Goal: Task Accomplishment & Management: Complete application form

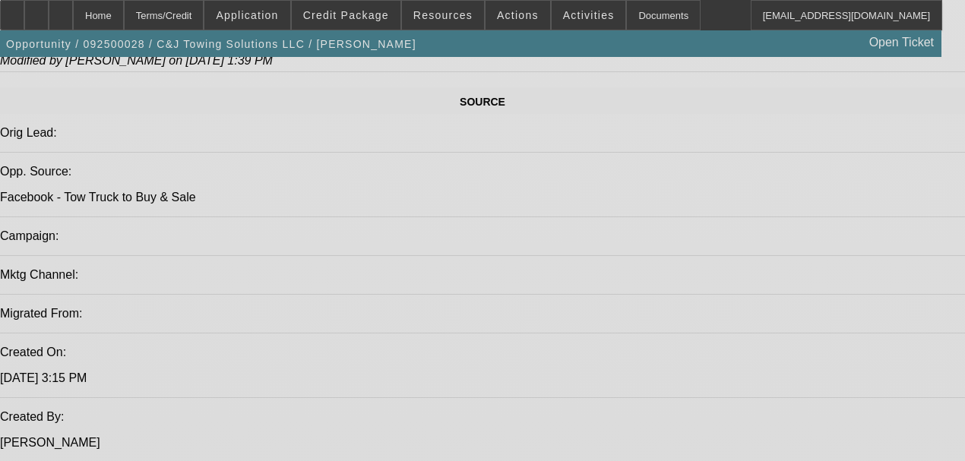
select select "0"
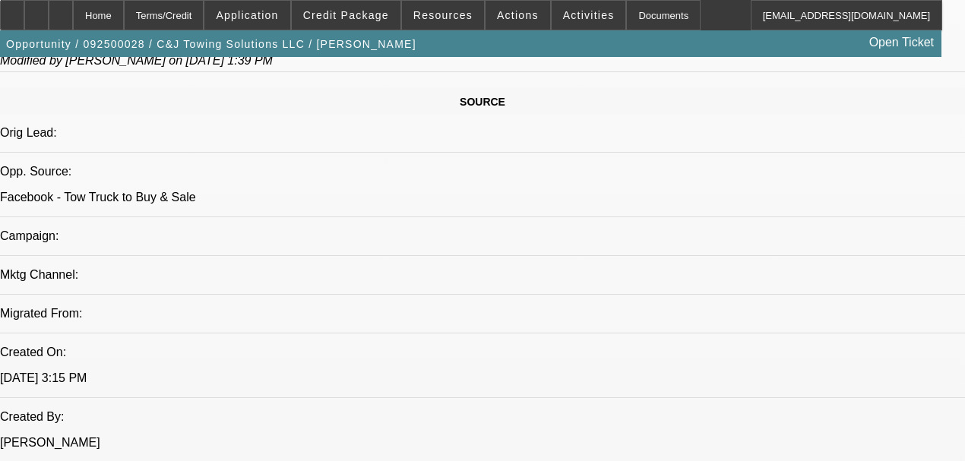
select select "0"
select select "2"
select select "0"
select select "21"
select select "0.2"
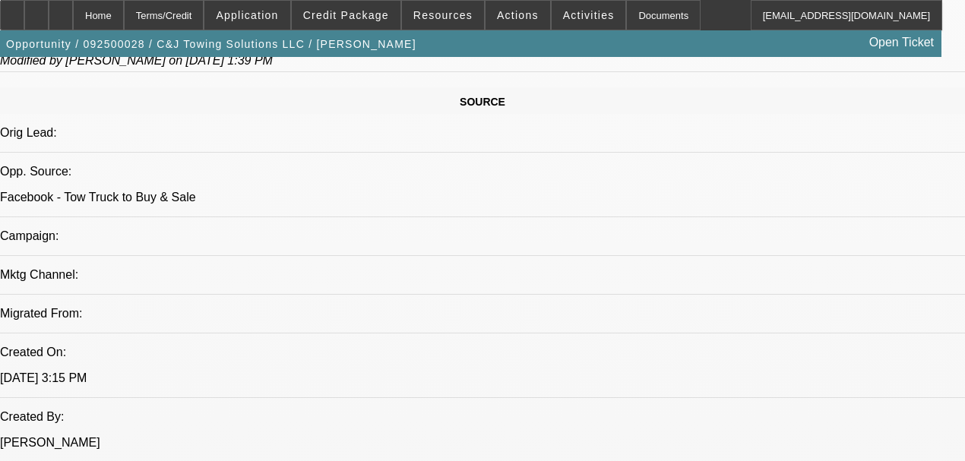
select select "0"
select select "2"
select select "0.1"
select select "4"
select select "0"
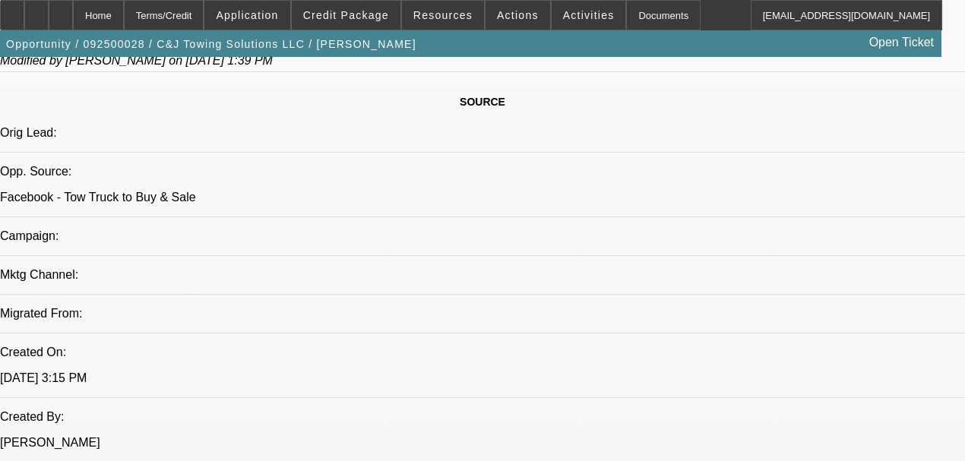
select select "0"
select select "2"
select select "0"
select select "21"
select select "0"
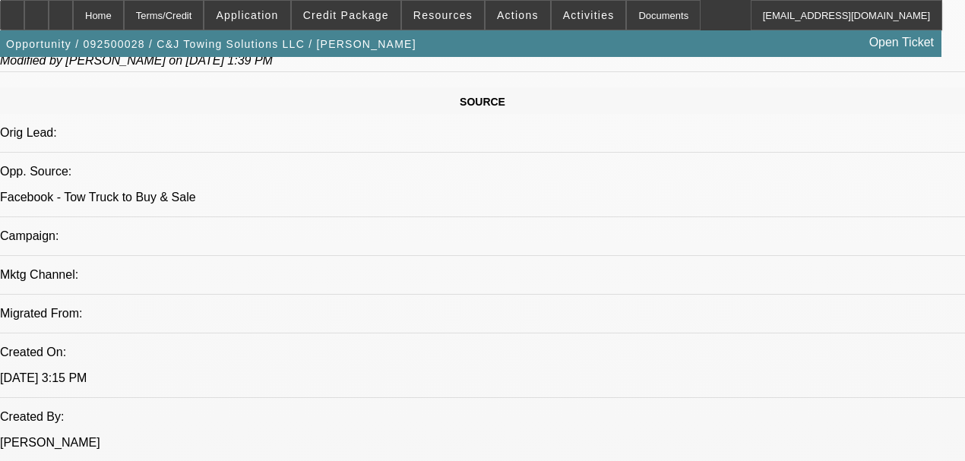
select select "0"
select select "2"
select select "0"
select select "21"
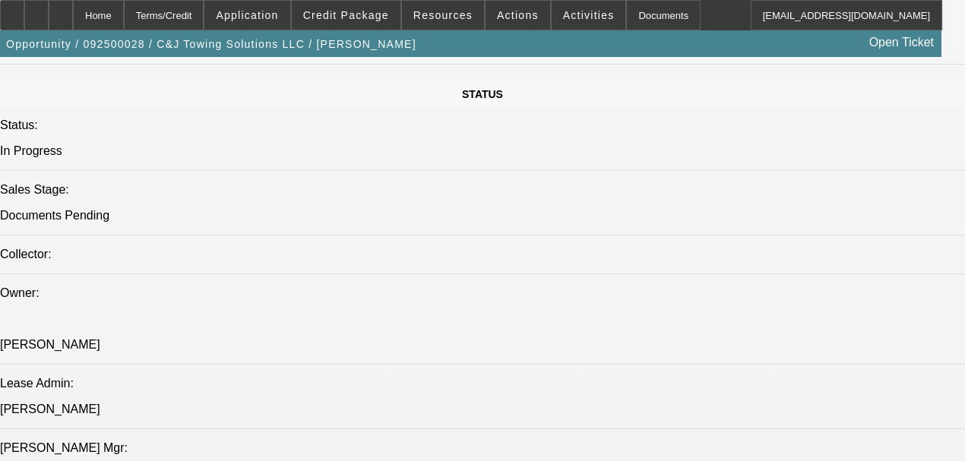
scroll to position [1621, 0]
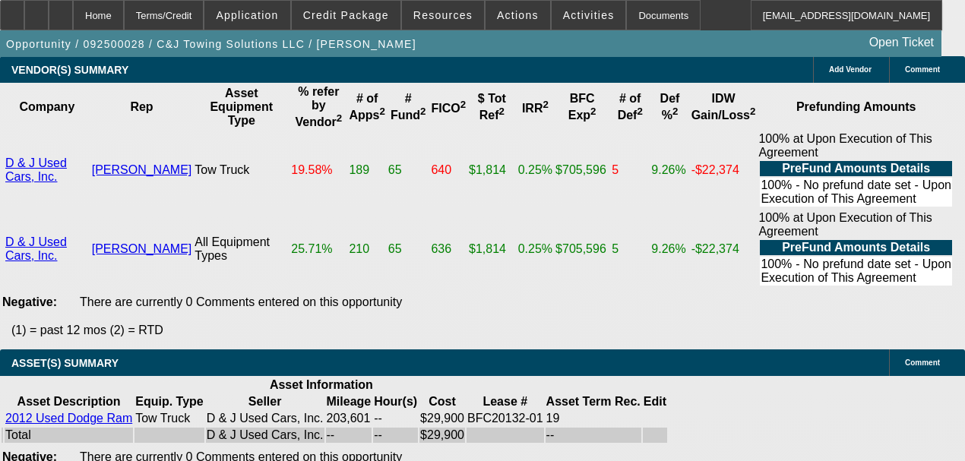
scroll to position [3298, 0]
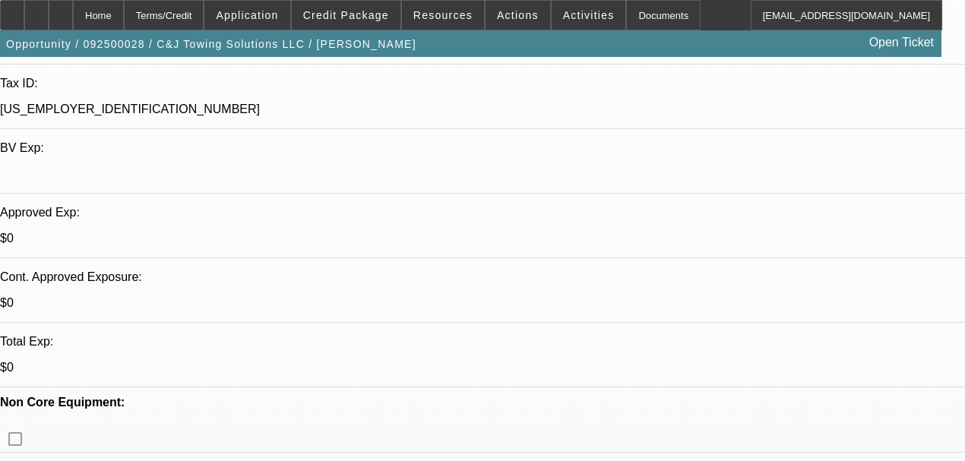
scroll to position [258, 0]
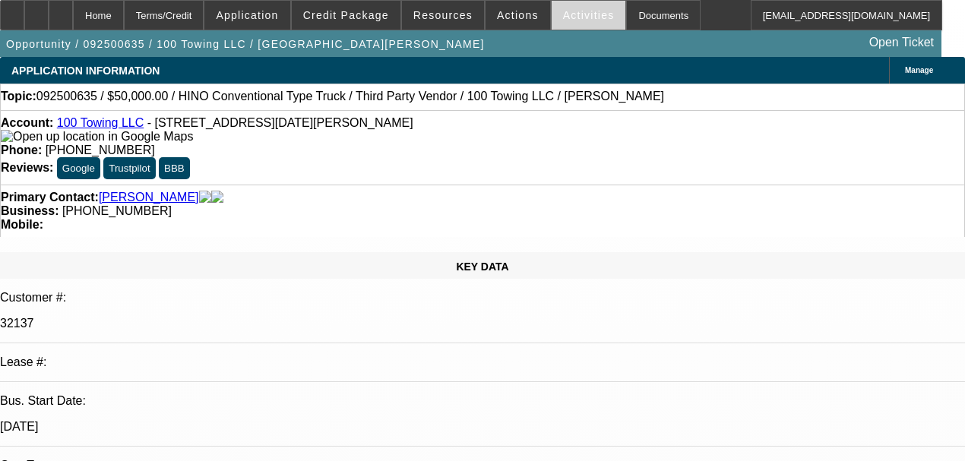
select select "0"
select select "2"
select select "0"
select select "6"
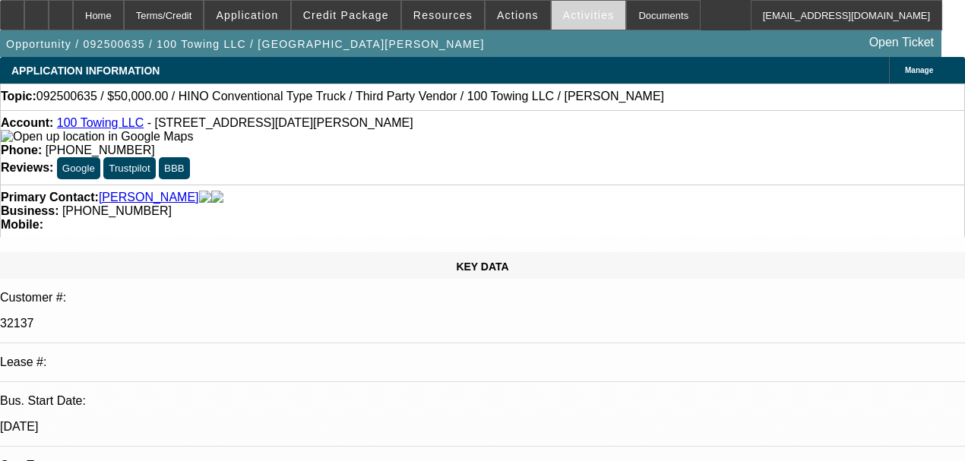
select select "2"
select select "0"
select select "6"
select select "0"
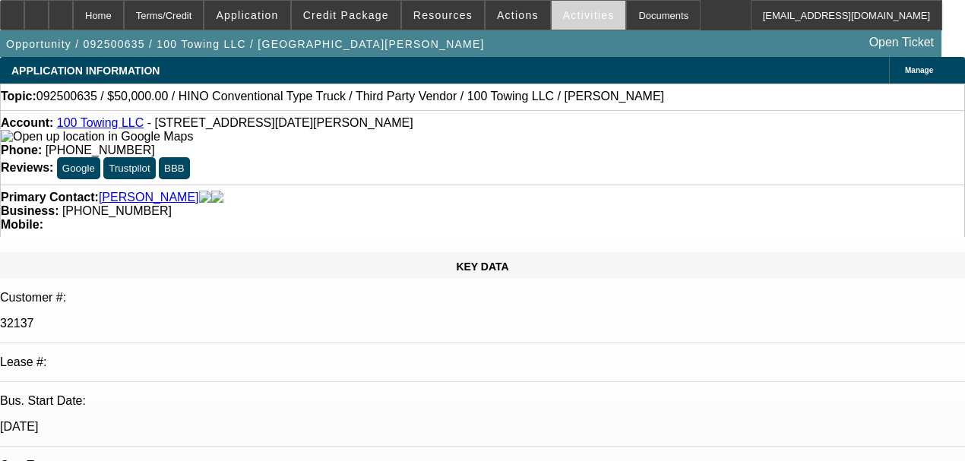
select select "0"
select select "3"
select select "0"
select select "6"
select select "0"
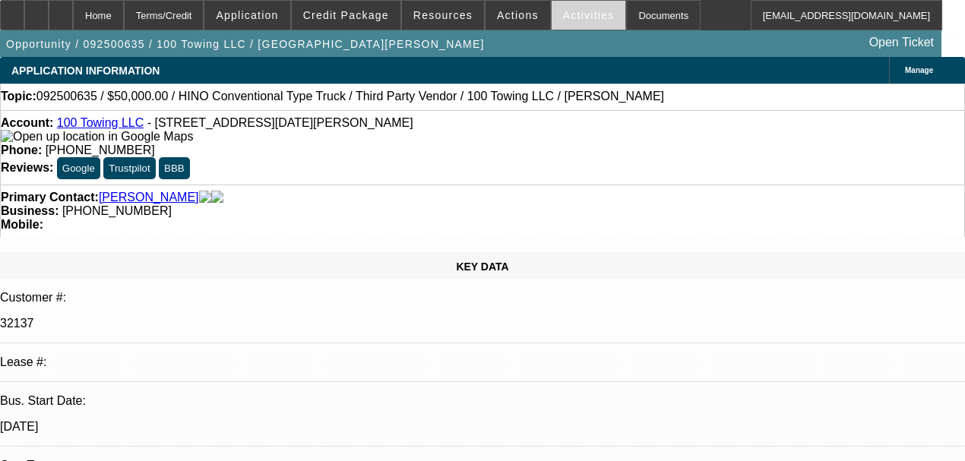
select select "0"
select select "3"
select select "0"
select select "6"
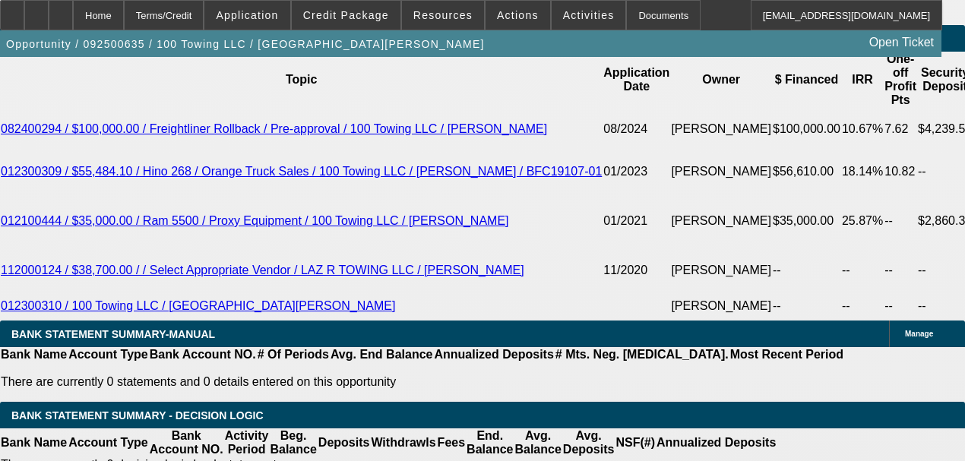
scroll to position [2685, 0]
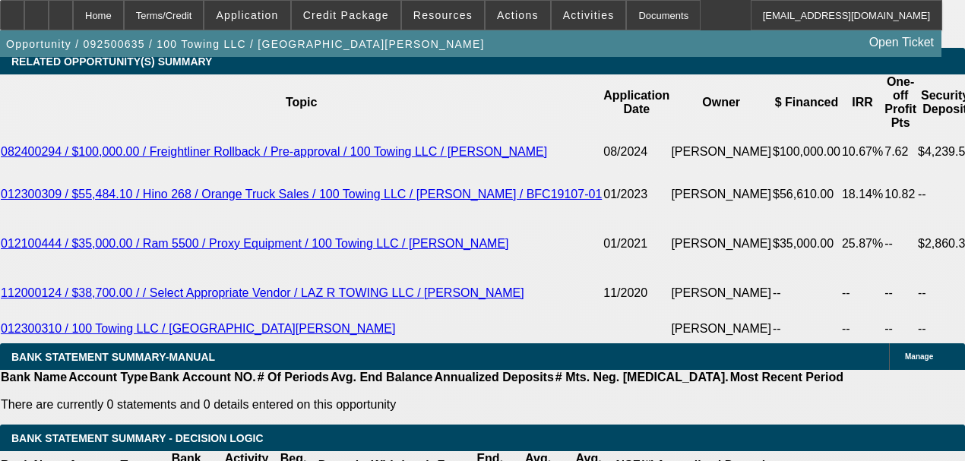
select select "0"
select select "3"
select select "0"
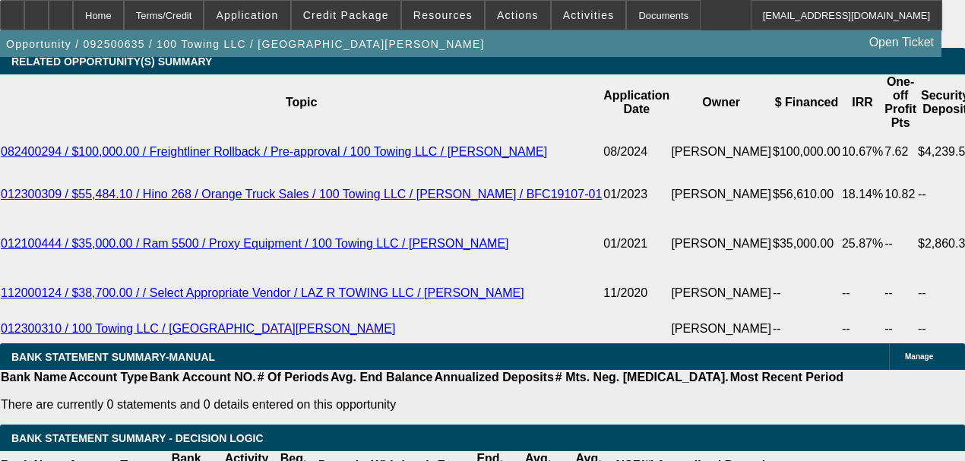
select select "6"
select select "0"
select select "3"
select select "0"
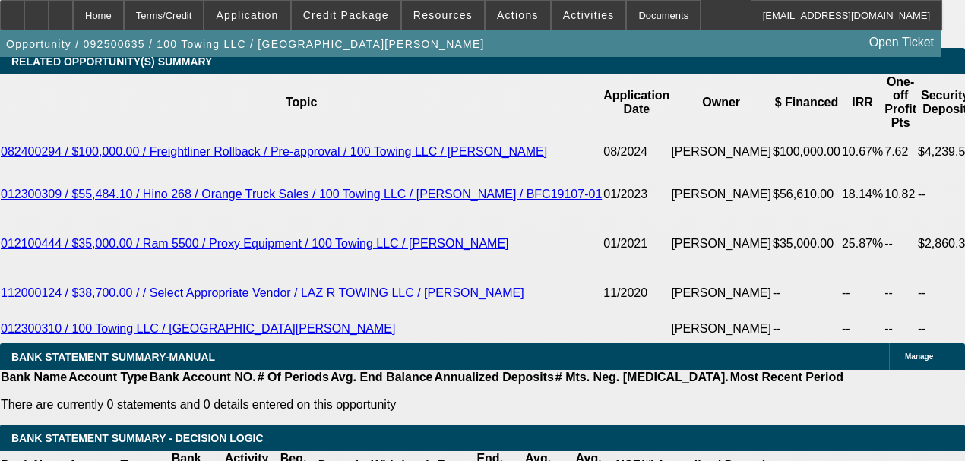
select select "6"
select select "0"
select select "2"
select select "0"
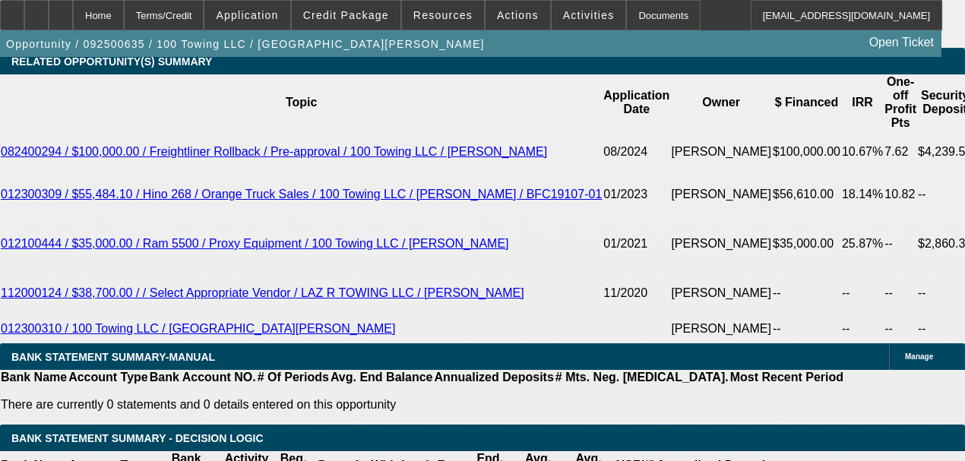
select select "6"
select select "0"
select select "2"
select select "0"
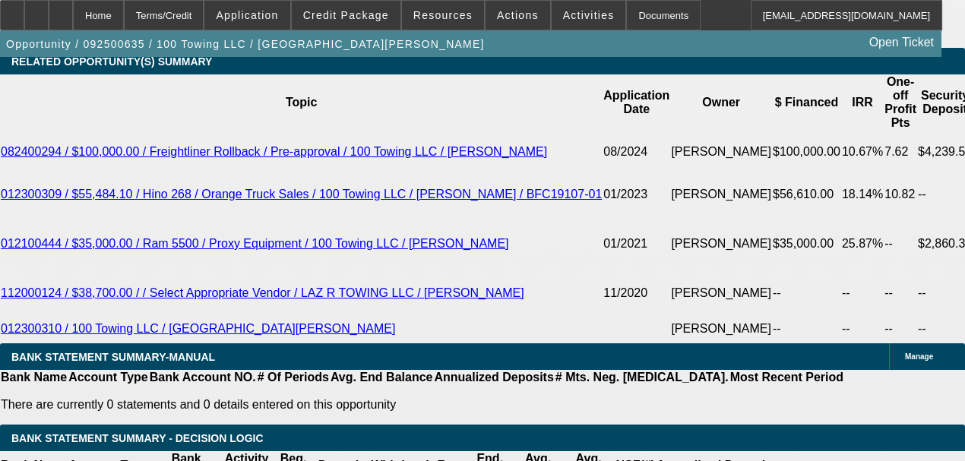
select select "6"
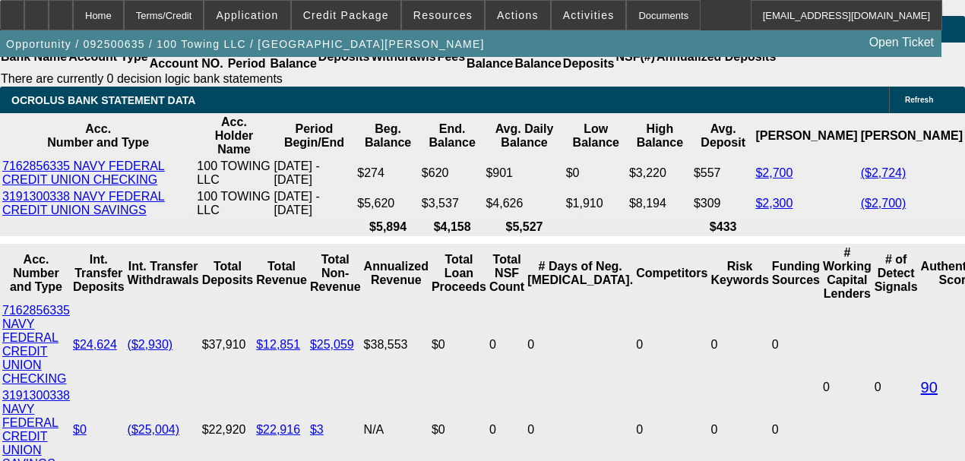
scroll to position [3160, 0]
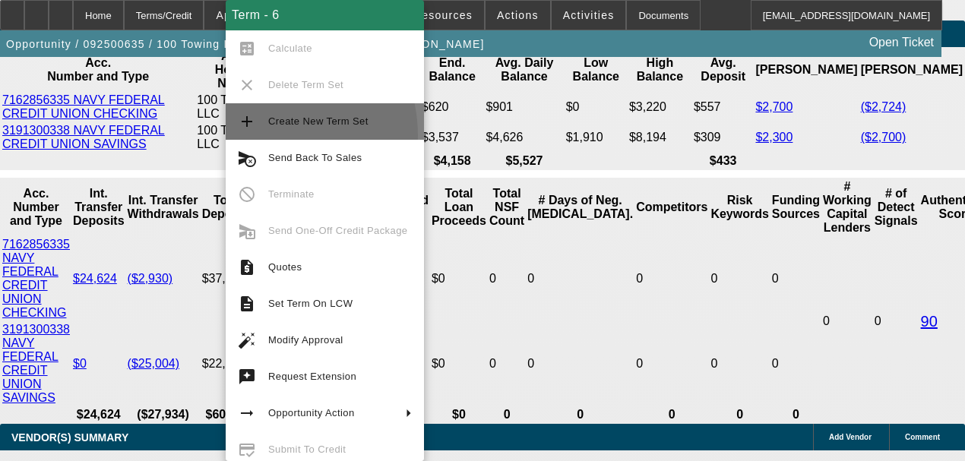
click at [258, 136] on button "add Create New Term Set" at bounding box center [325, 121] width 198 height 36
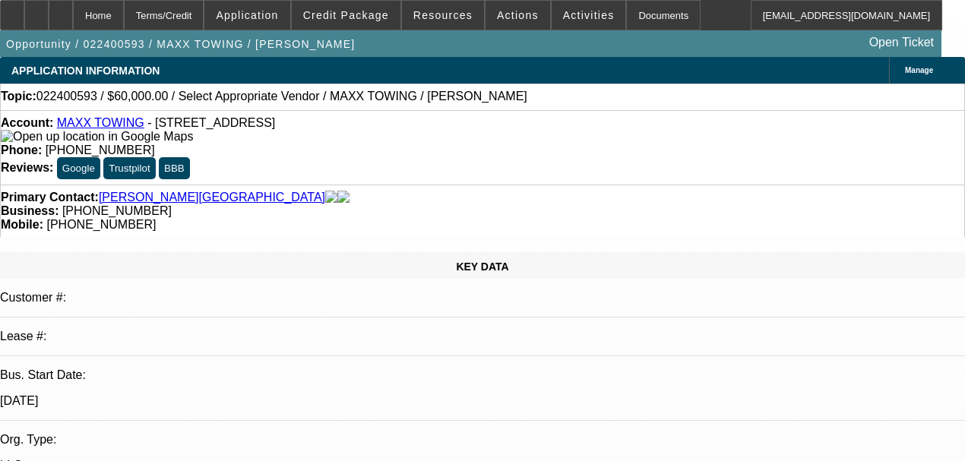
select select "0"
select select "2"
select select "0.1"
select select "4"
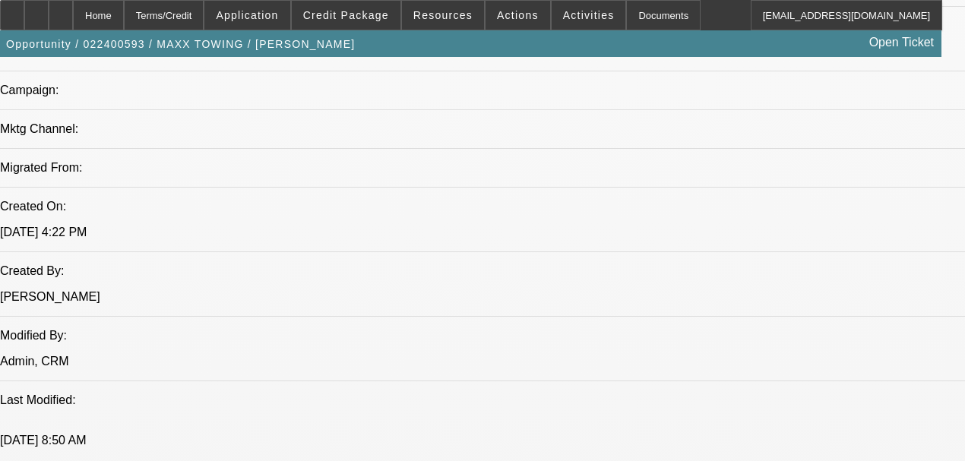
scroll to position [1114, 0]
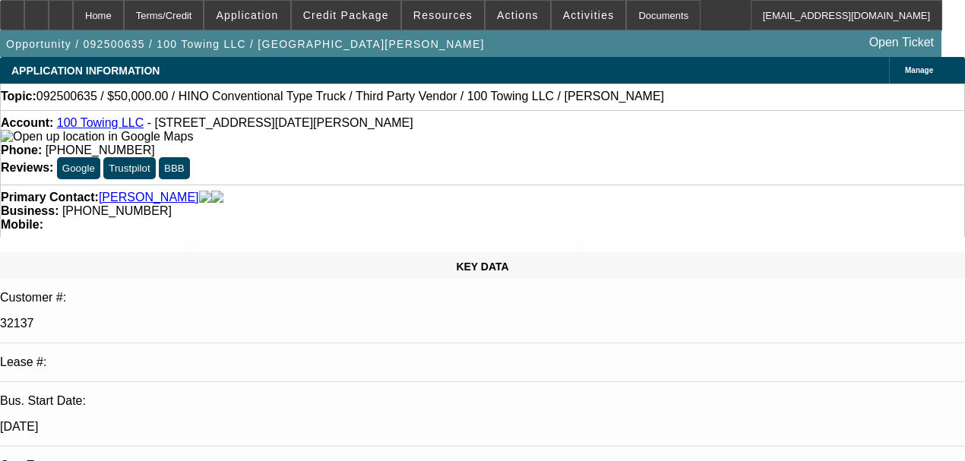
select select "0"
select select "2"
select select "0"
select select "6"
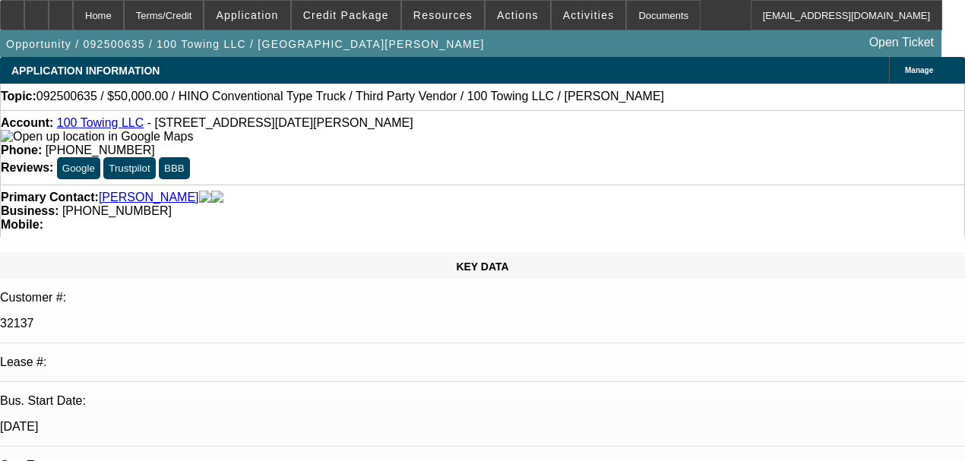
select select "0"
select select "2"
select select "0"
select select "6"
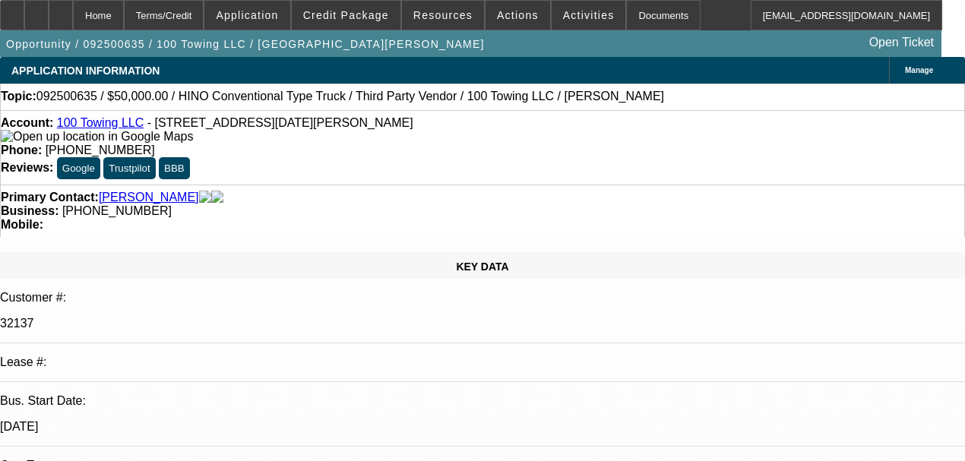
select select "2"
select select "0"
select select "6"
select select "0"
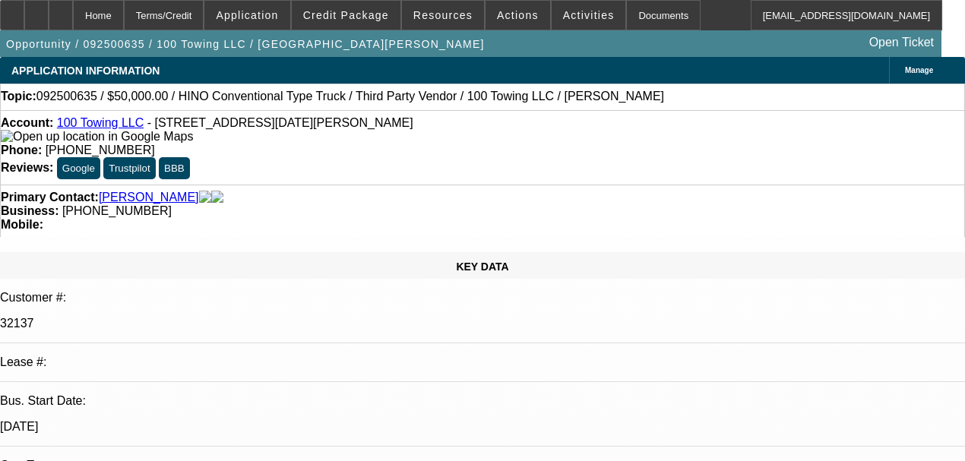
select select "0"
select select "3"
select select "0"
select select "6"
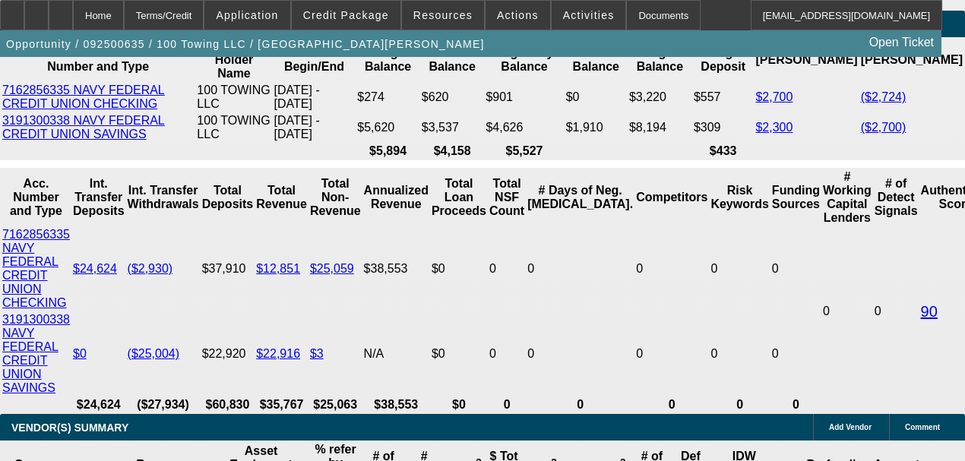
scroll to position [3110, 0]
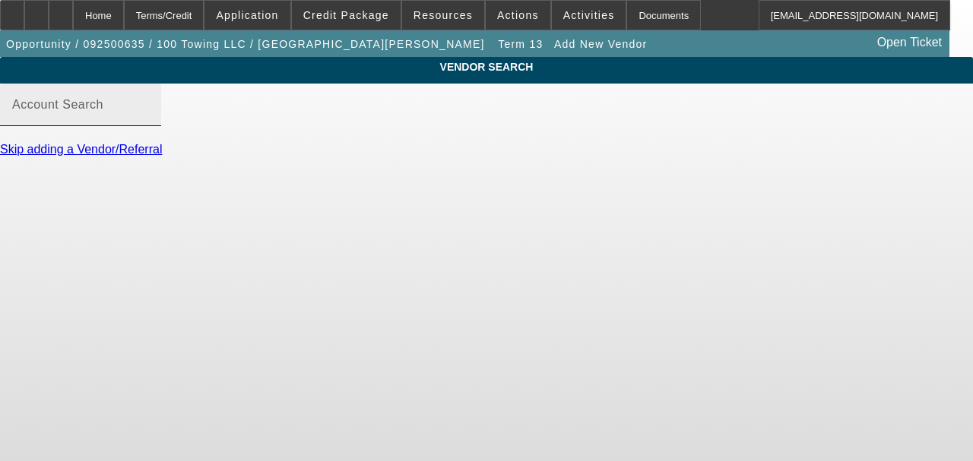
click at [149, 120] on input "Account Search" at bounding box center [80, 111] width 137 height 18
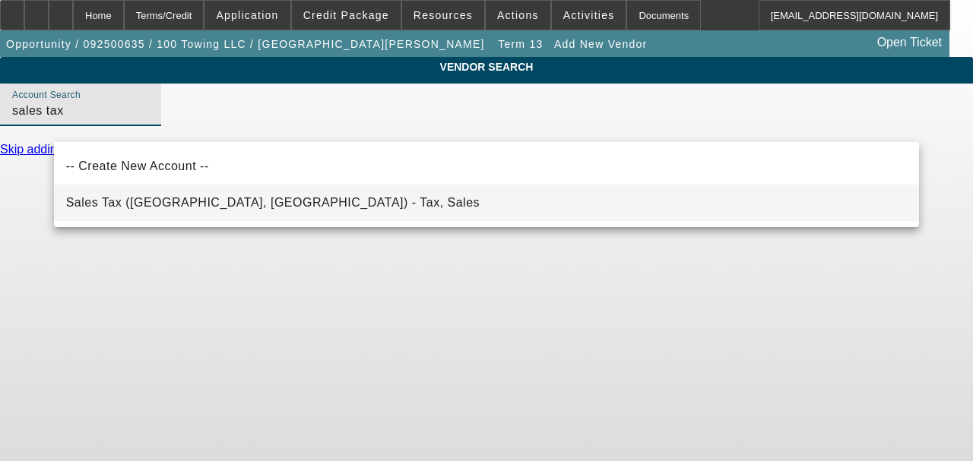
click at [252, 208] on mat-option "Sales Tax (Marlborough, MA) - Tax, Sales" at bounding box center [487, 203] width 866 height 36
type input "Sales Tax (Marlborough, MA) - Tax, Sales"
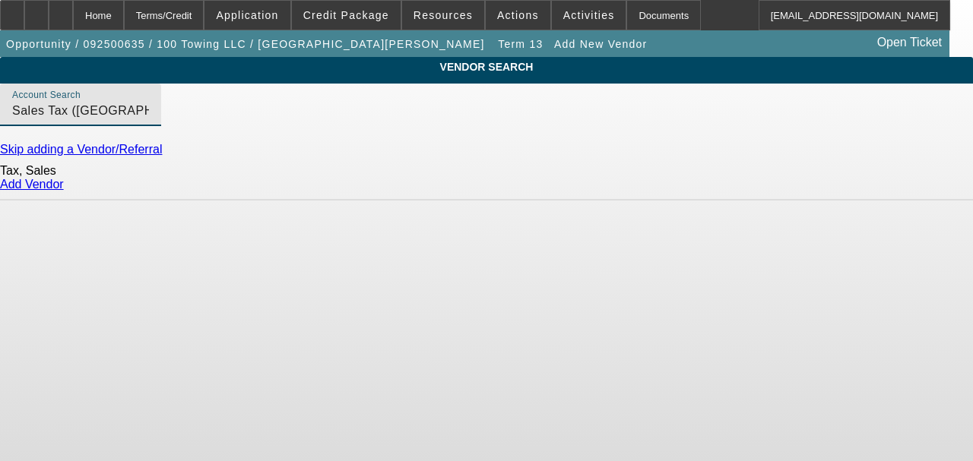
click at [64, 191] on link "Add Vendor" at bounding box center [32, 184] width 64 height 13
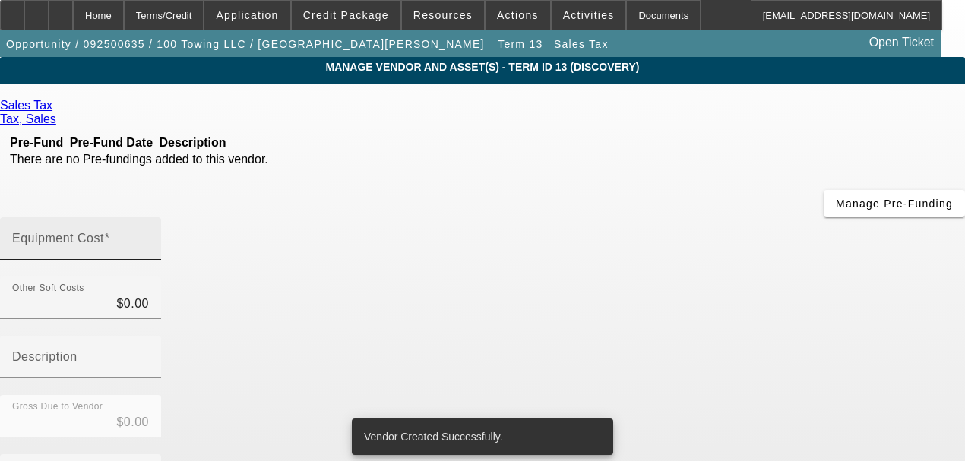
click at [149, 236] on input "Equipment Cost" at bounding box center [80, 245] width 137 height 18
paste input "3437.5"
type input "3437.5"
type input "$3,437.50"
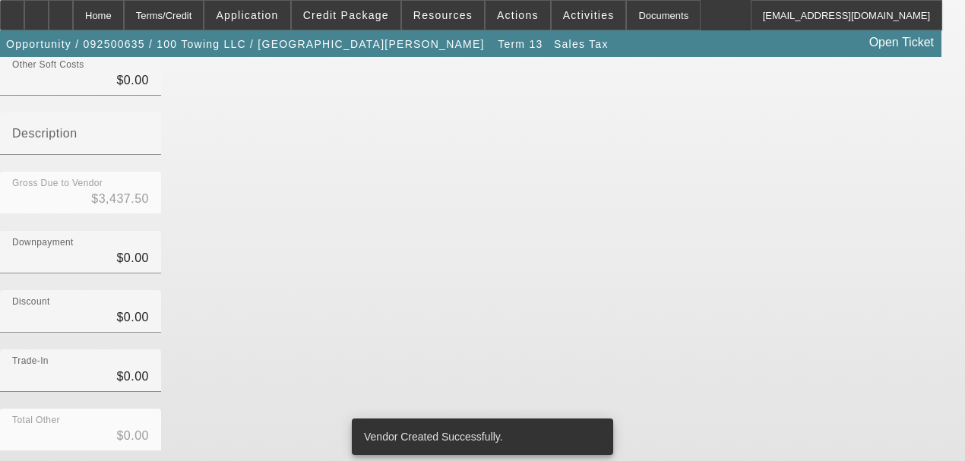
scroll to position [243, 0]
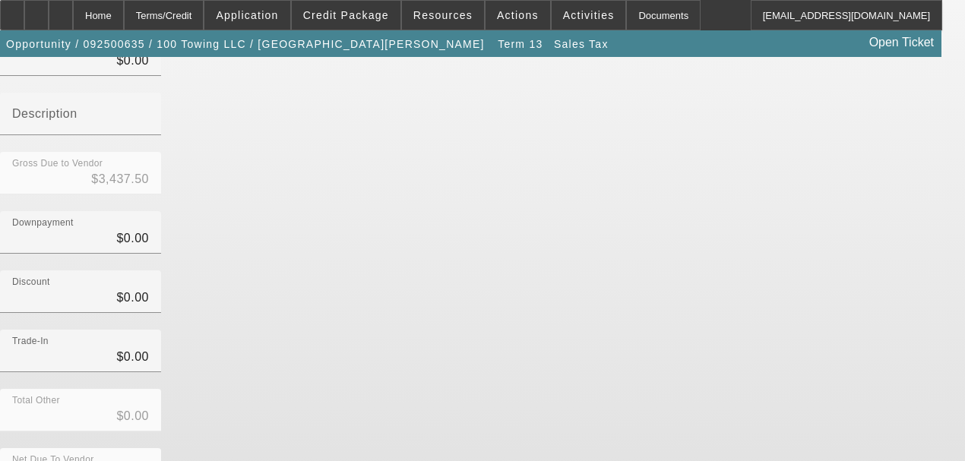
type input "$3,437.50"
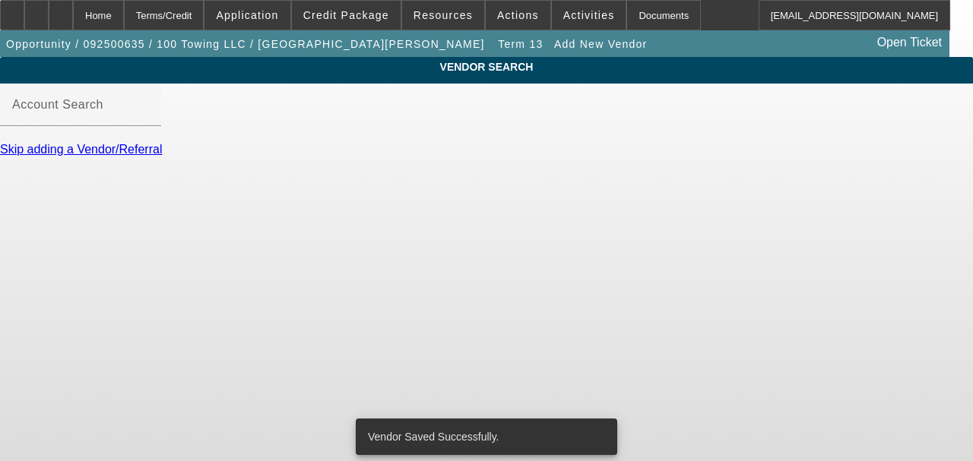
click at [107, 156] on link "Skip adding a Vendor/Referral" at bounding box center [81, 149] width 162 height 13
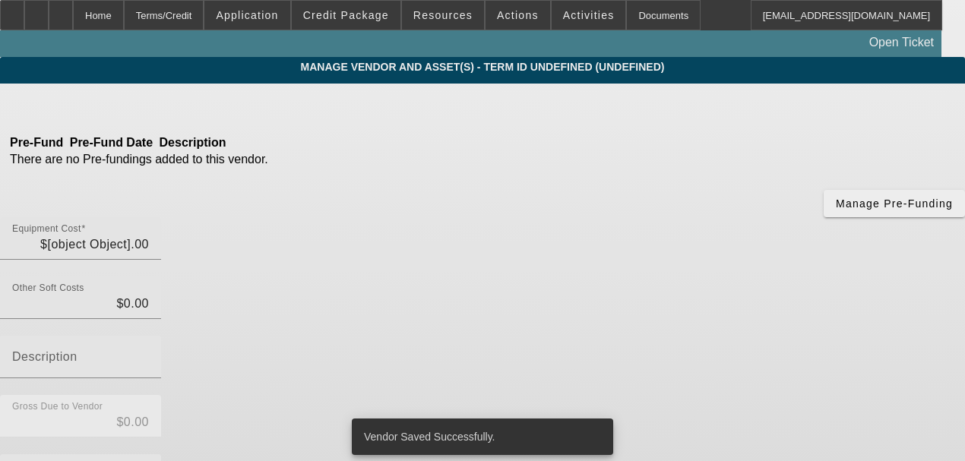
type input "$3,437.50"
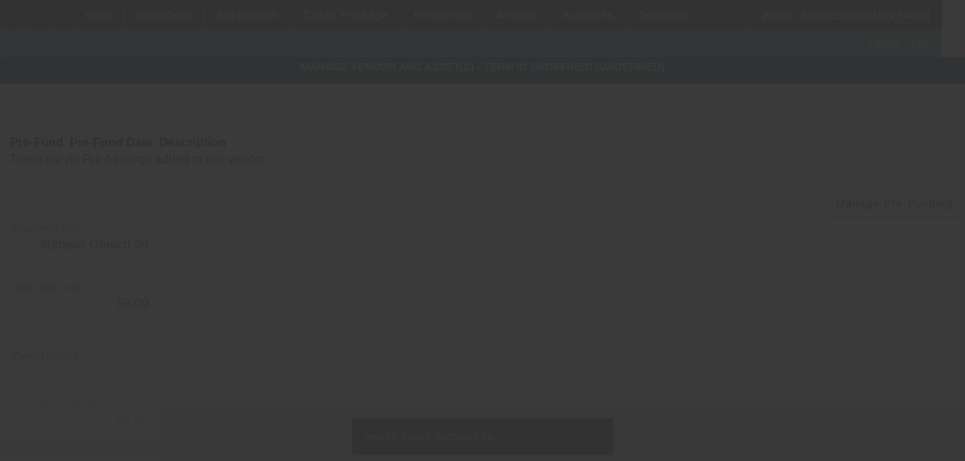
type input "$3,437.50"
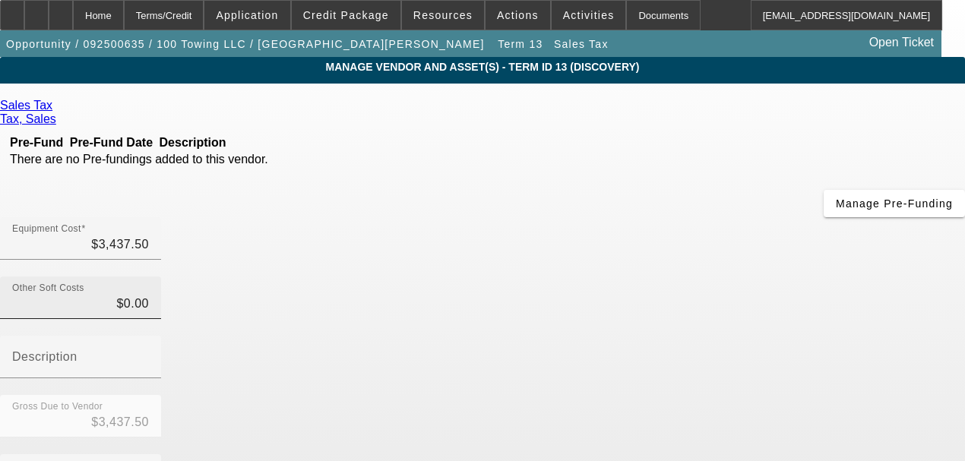
scroll to position [243, 0]
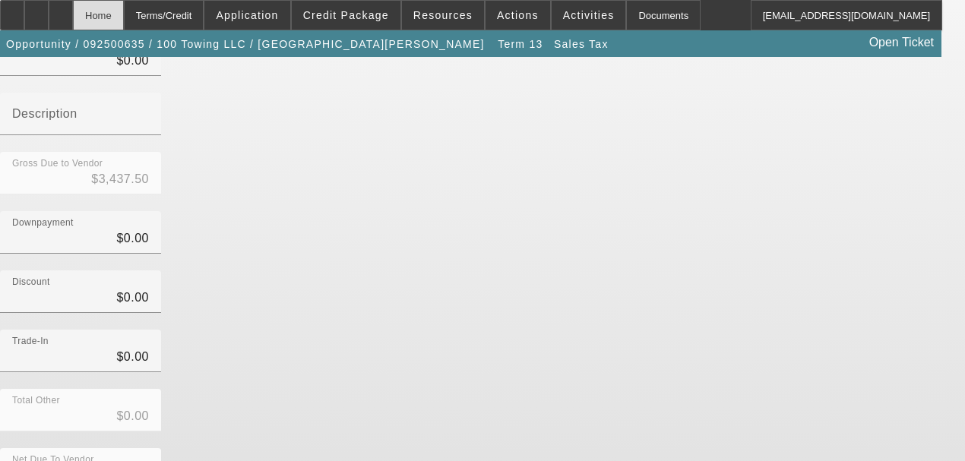
click at [124, 29] on div "Home" at bounding box center [98, 15] width 51 height 30
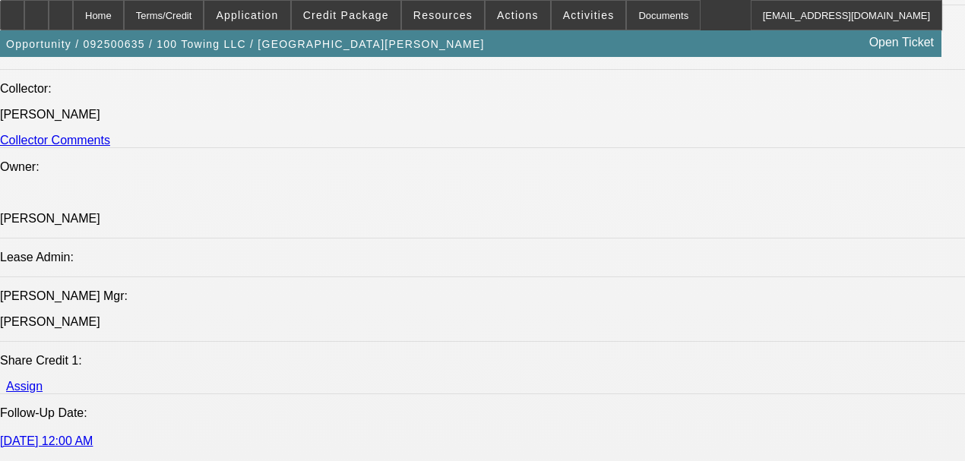
select select "0"
select select "2"
select select "0"
select select "6"
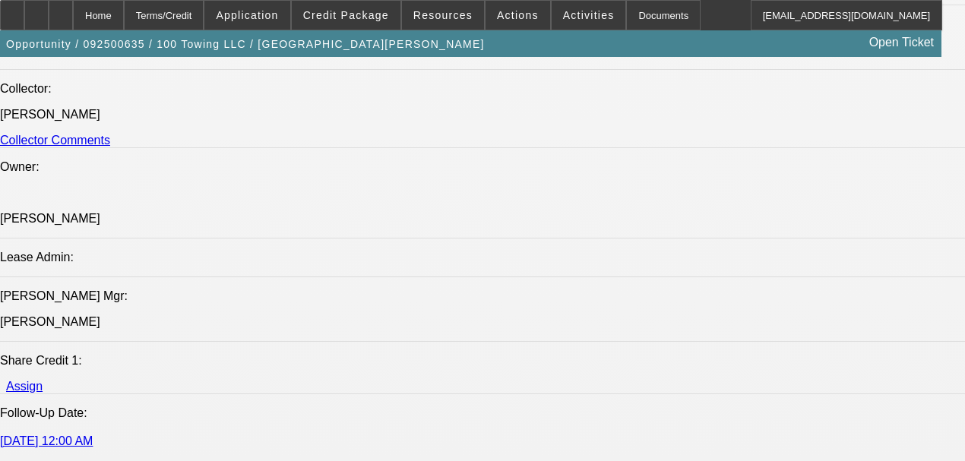
select select "0"
select select "2"
select select "0"
select select "6"
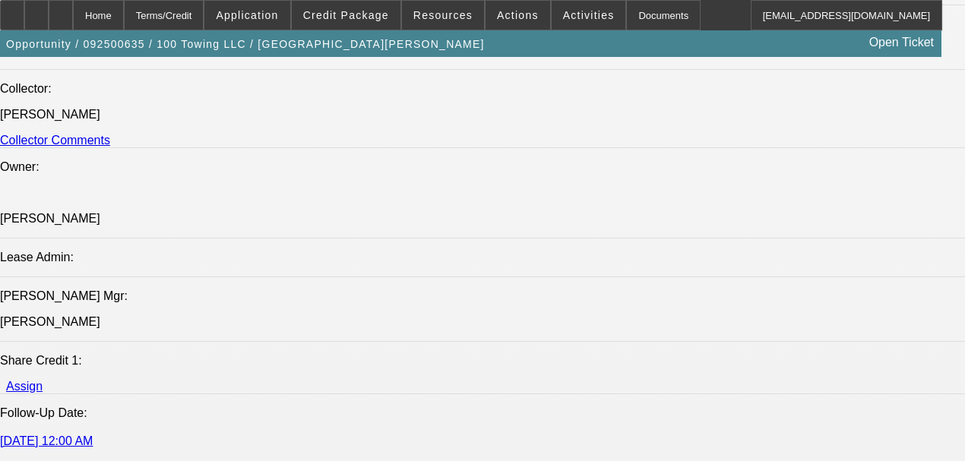
select select "2"
select select "0"
select select "6"
select select "0"
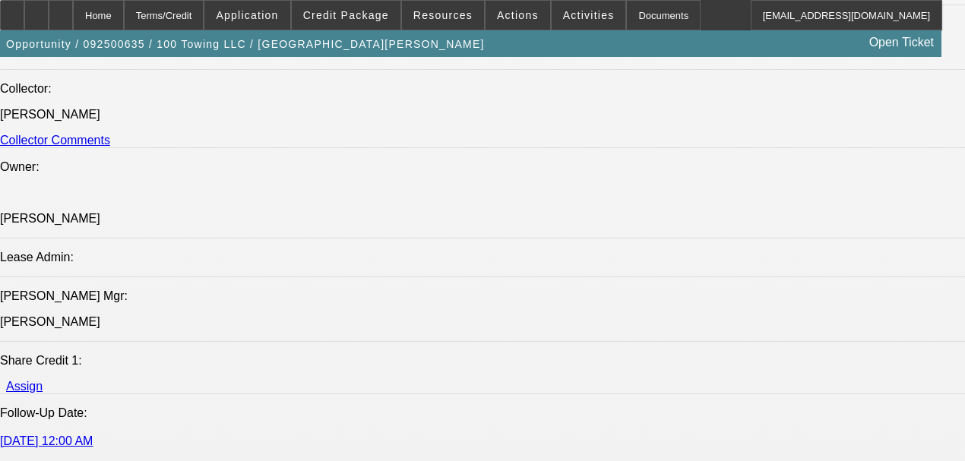
select select "0"
select select "3"
select select "0"
select select "6"
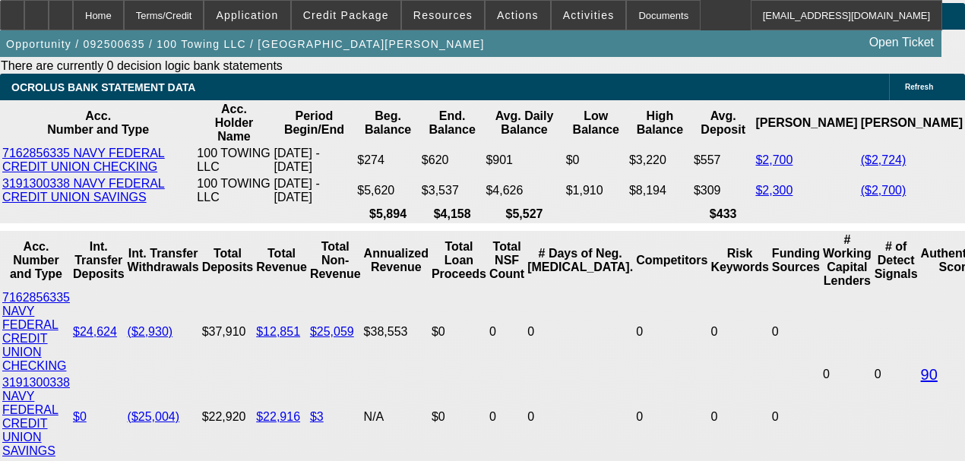
scroll to position [3019, 0]
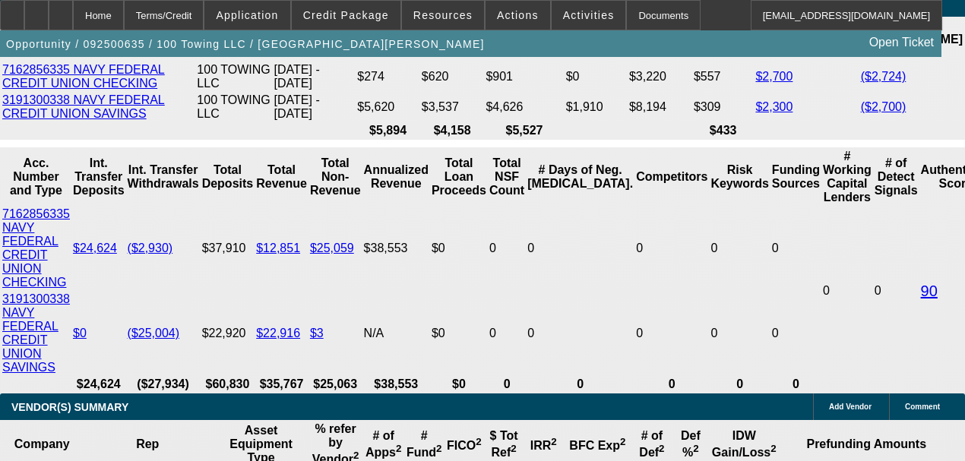
type input "5"
type input "$5,500.00"
type input "UNKNOWN"
type input "$1,746.94"
type input "$3,493.88"
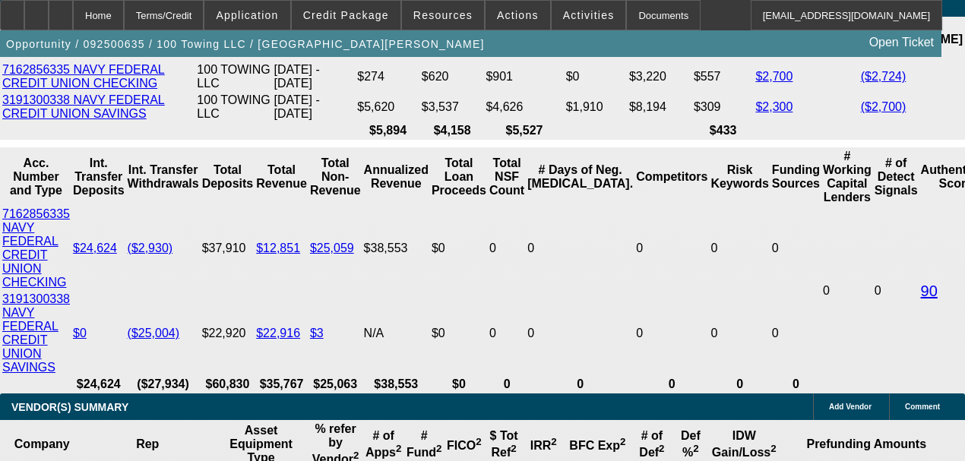
type input "1"
type input "$2.00"
type input "$1.00"
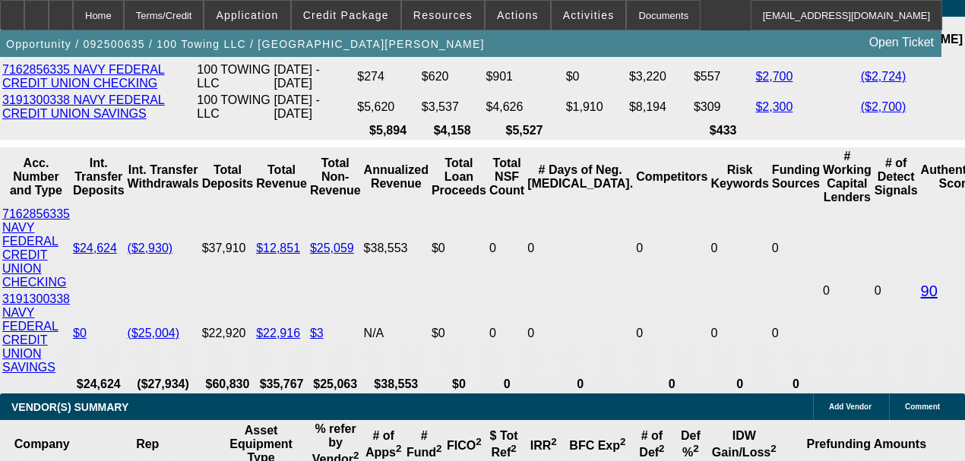
type input "1"
type input "$1,283.13"
type input "$2,566.26"
type input "19"
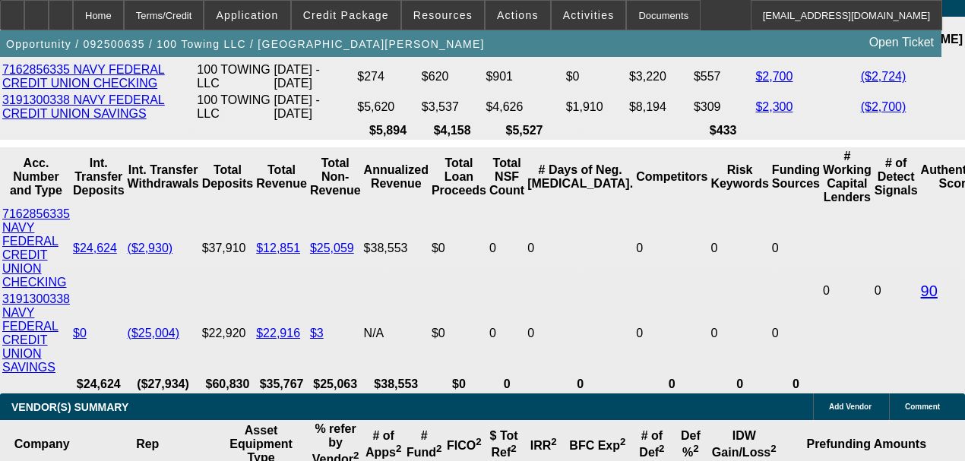
type input "$1,735.21"
type input "$3,470.42"
type input "19.4"
type input "$1,746.17"
type input "$3,492.34"
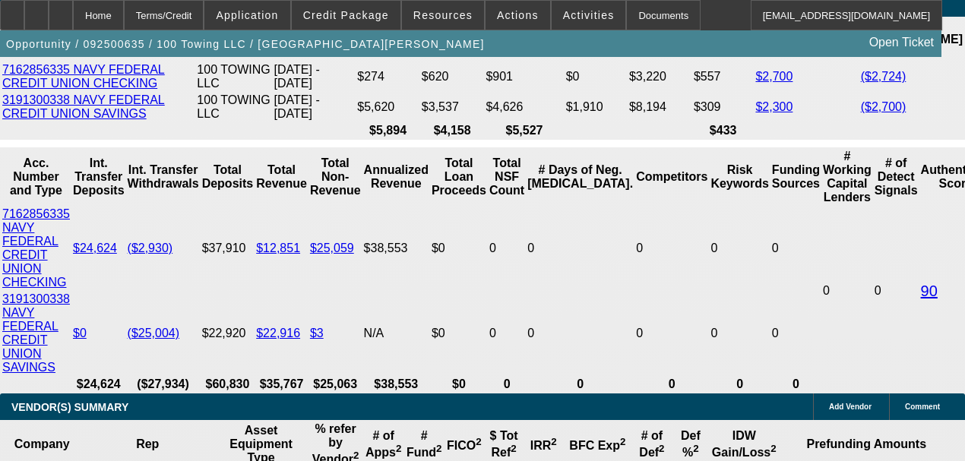
type input "19.4"
type input "1"
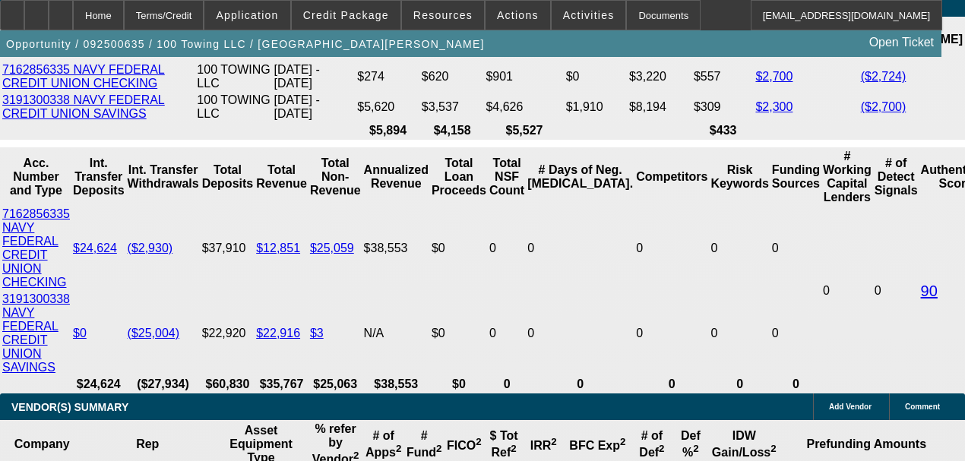
type input "$2.00"
type input "1747"
type input "19.4"
type input "$3,494.00"
type input "$1,747.00"
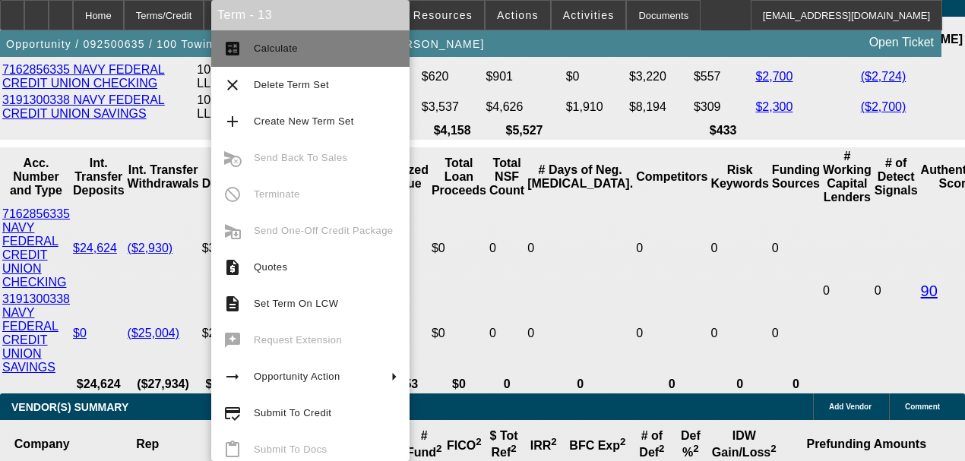
click at [258, 59] on button "calculate Calculate" at bounding box center [310, 48] width 198 height 36
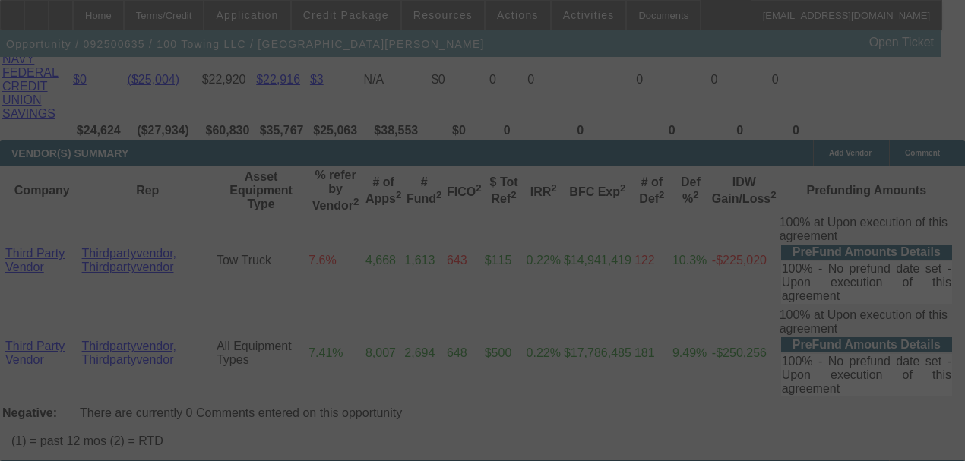
scroll to position [3494, 0]
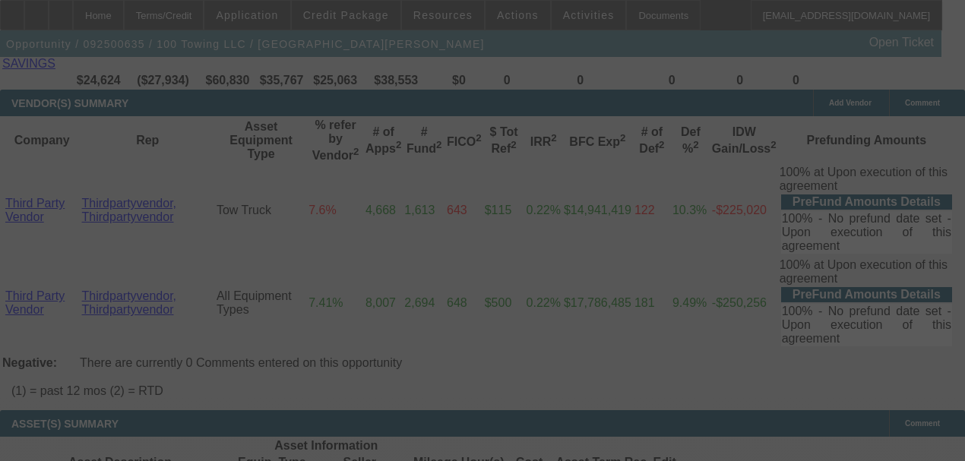
select select "0"
select select "2"
select select "0"
select select "6"
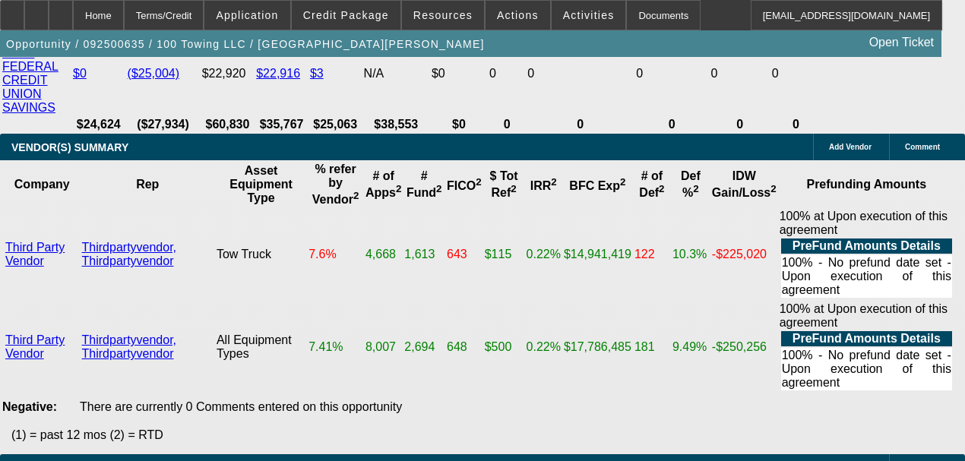
scroll to position [3444, 0]
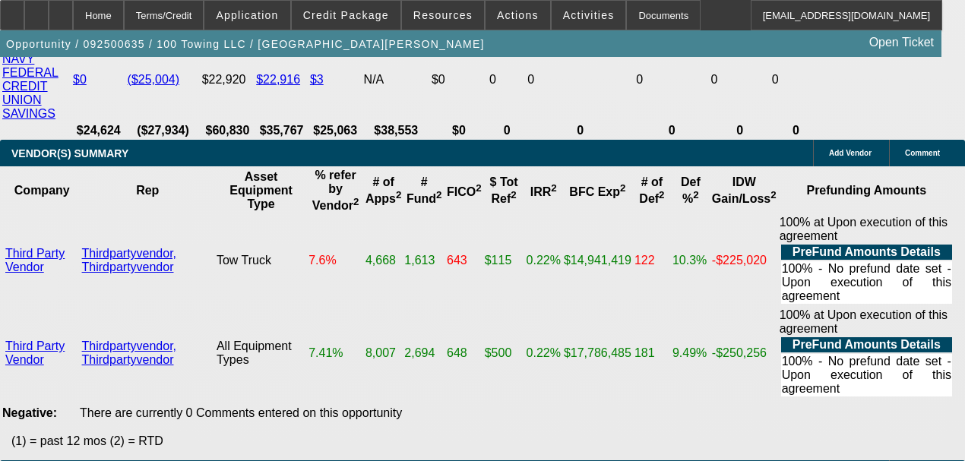
type input "17"
type input "$34.00"
type input "UNKNOWN"
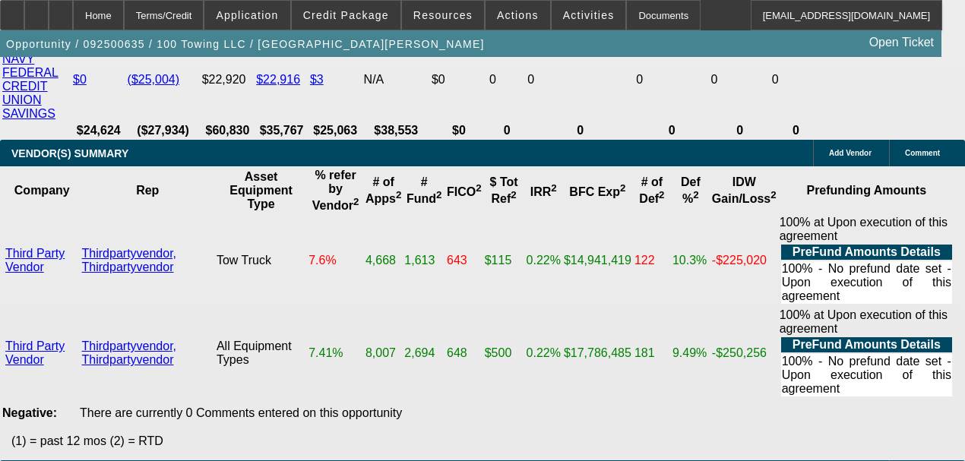
type input "1746"
type input "$3,492.00"
type input "19.4"
type input "$1,746.00"
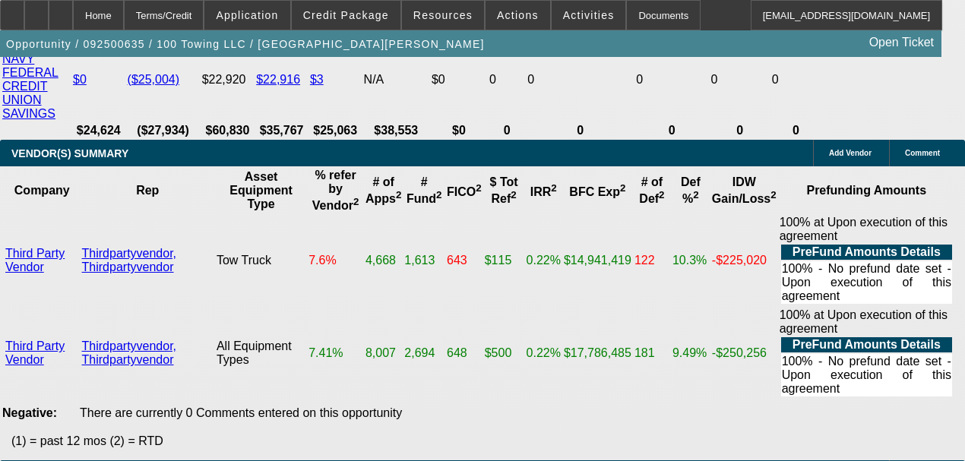
type input "1746"
type input "19.4"
type input "$1,746.00"
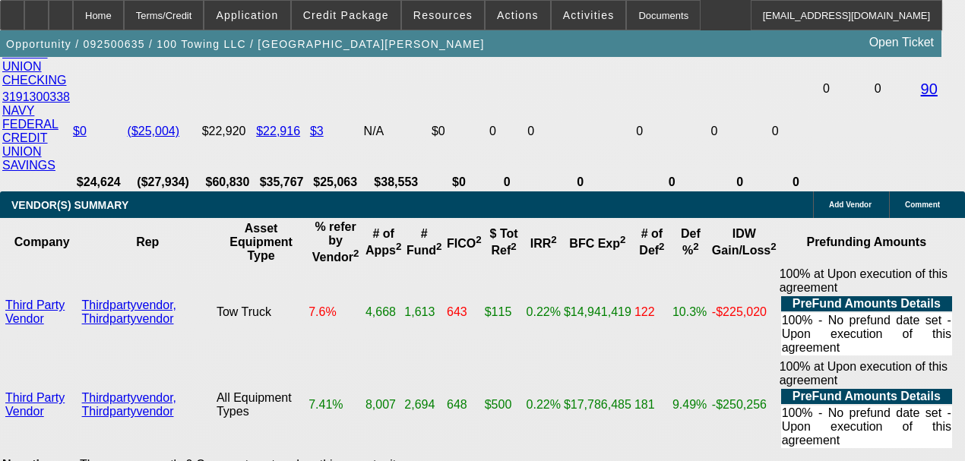
scroll to position [3292, 0]
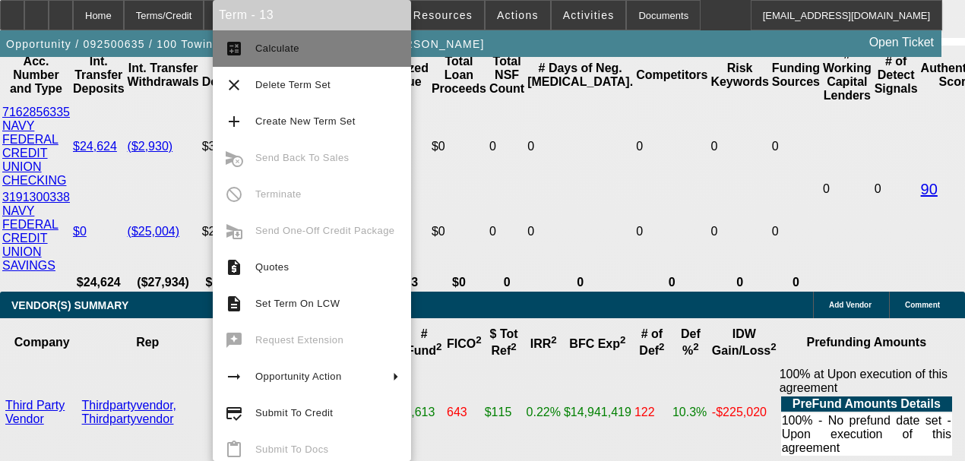
click at [248, 57] on button "calculate Calculate" at bounding box center [312, 48] width 198 height 36
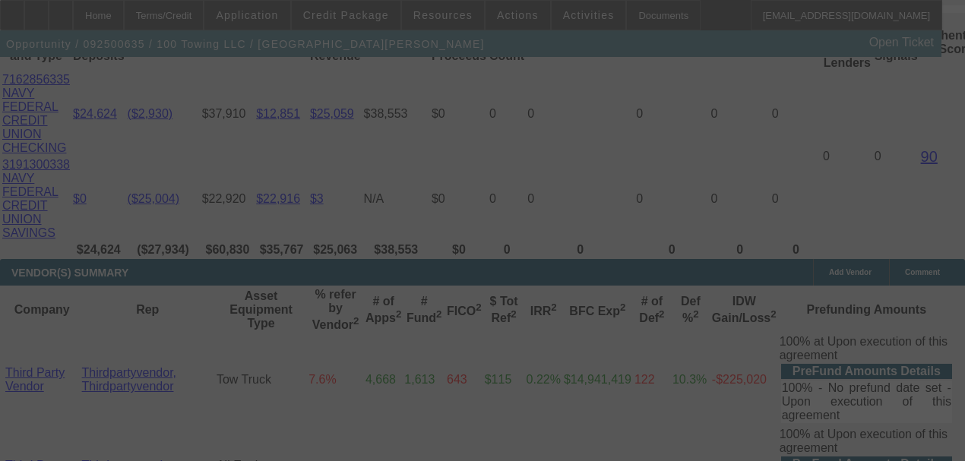
scroll to position [3342, 0]
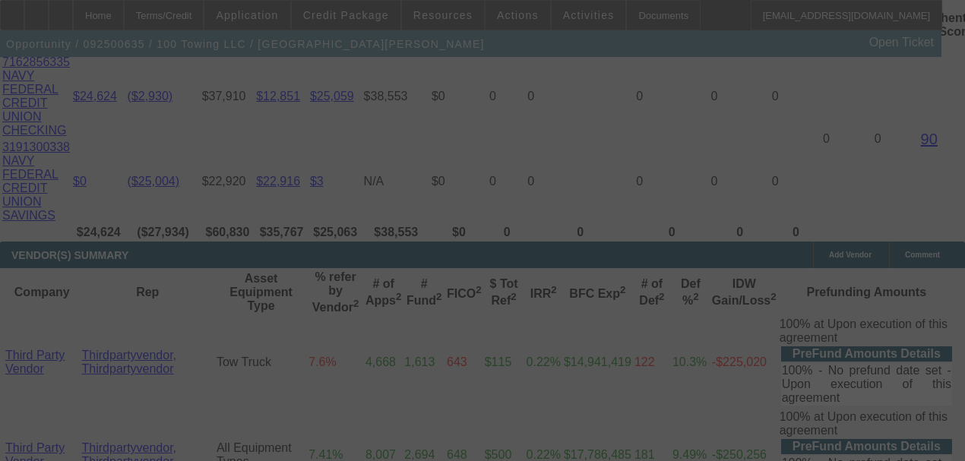
select select "0"
select select "2"
select select "0"
select select "6"
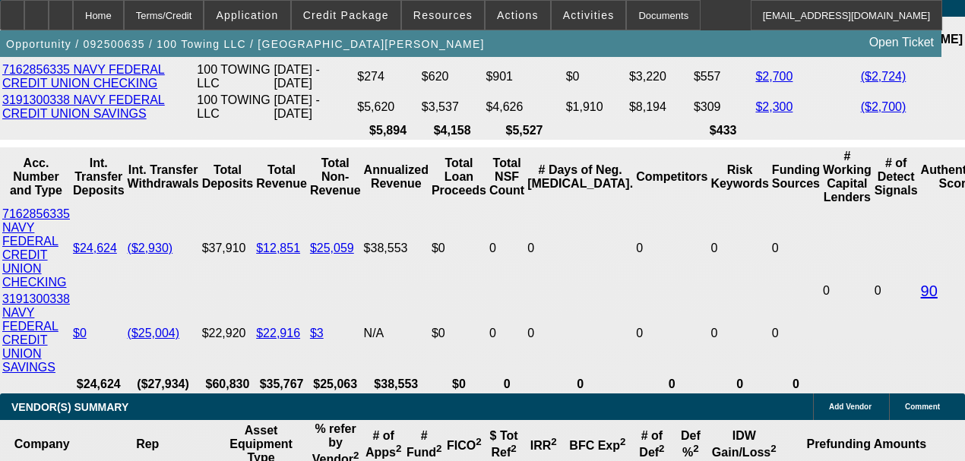
scroll to position [1227, 0]
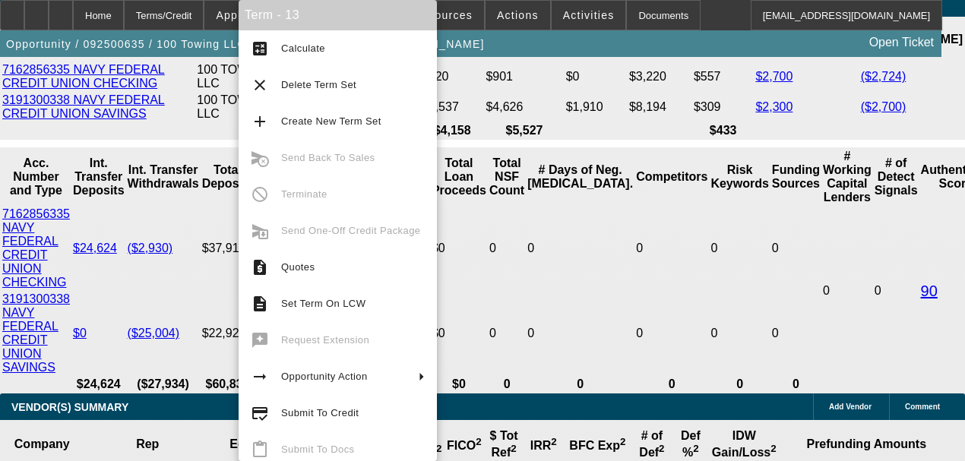
drag, startPoint x: 343, startPoint y: 400, endPoint x: 150, endPoint y: 337, distance: 203.6
click at [162, 347] on body "Home Terms/Credit Application Credit Package Resources Actions Activities Docum…" at bounding box center [482, 50] width 965 height 6481
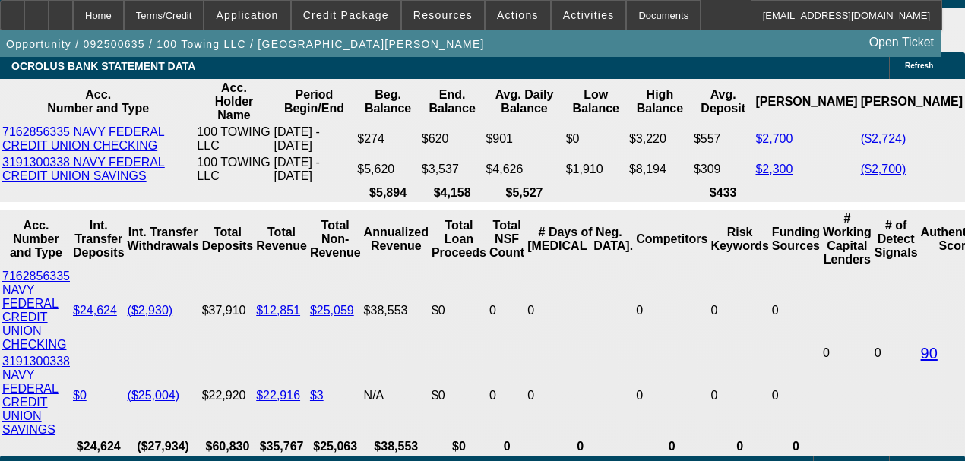
scroll to position [3038, 0]
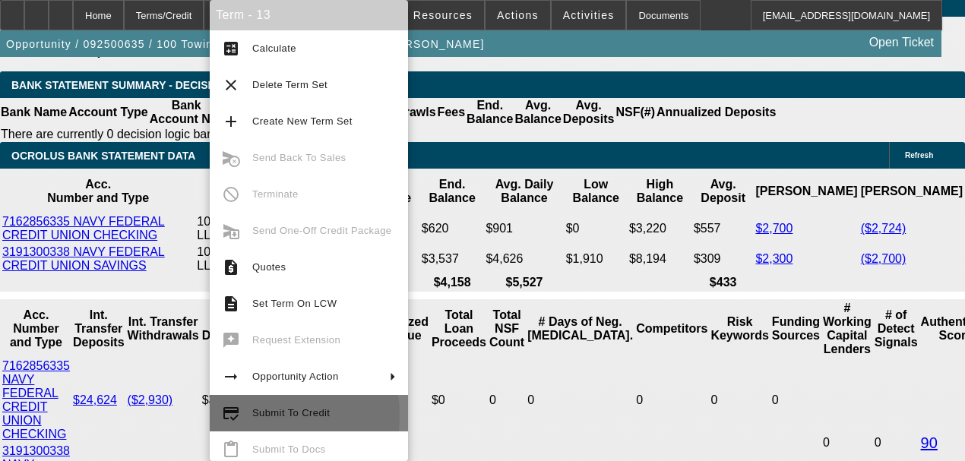
click at [257, 416] on span "Submit To Credit" at bounding box center [291, 412] width 78 height 11
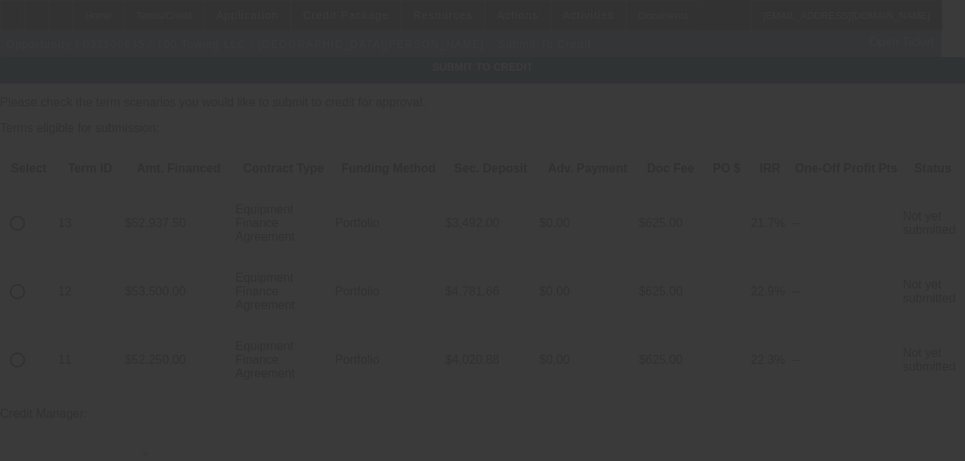
click at [33, 208] on input "radio" at bounding box center [17, 223] width 30 height 30
radio input "true"
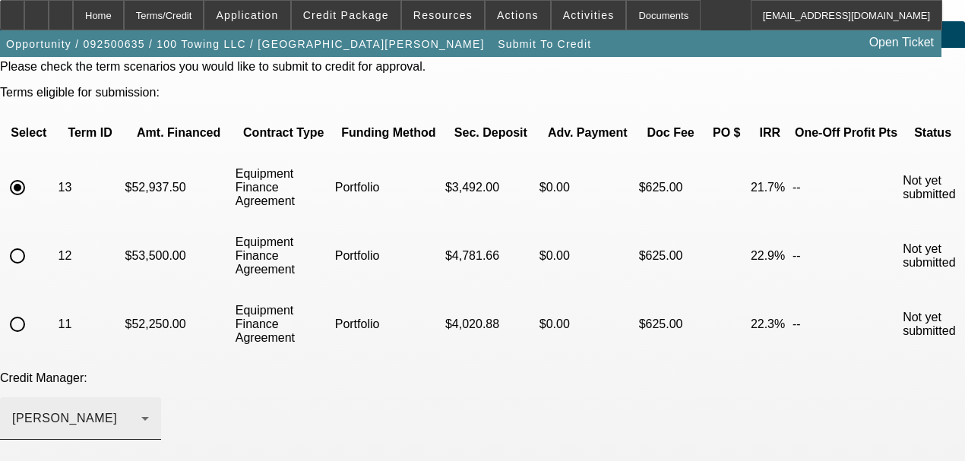
scroll to position [253, 0]
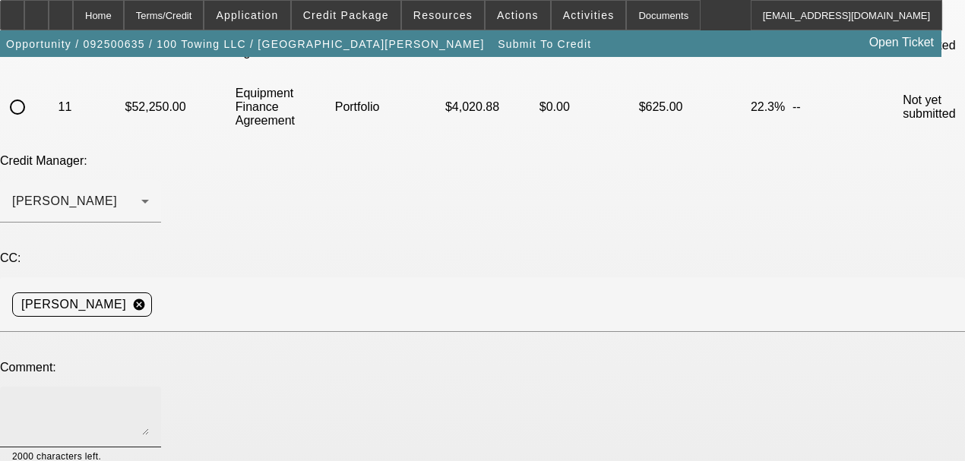
click at [149, 399] on textarea at bounding box center [80, 417] width 137 height 36
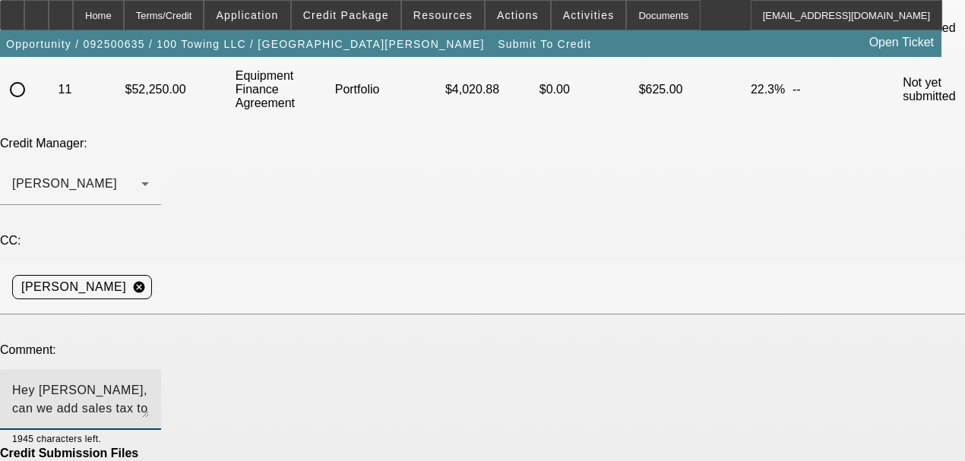
scroll to position [300, 0]
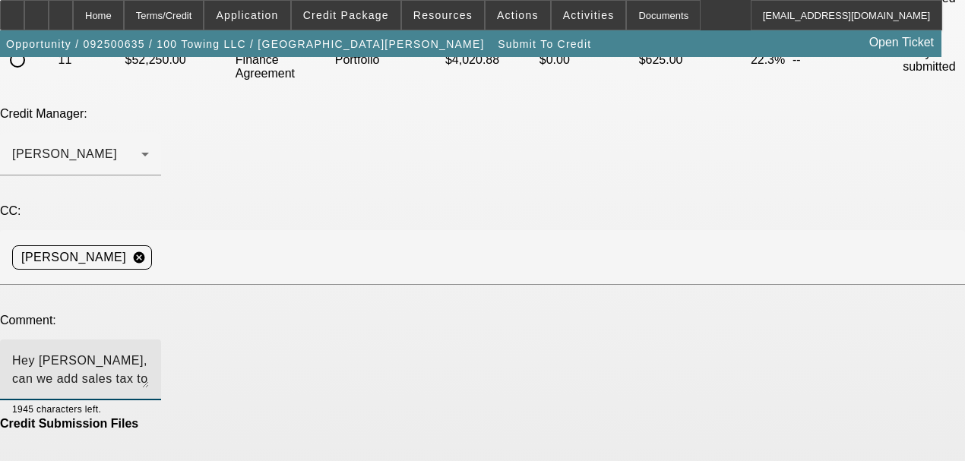
type textarea "Hey George, can we add sales tax to this one? Thank you"
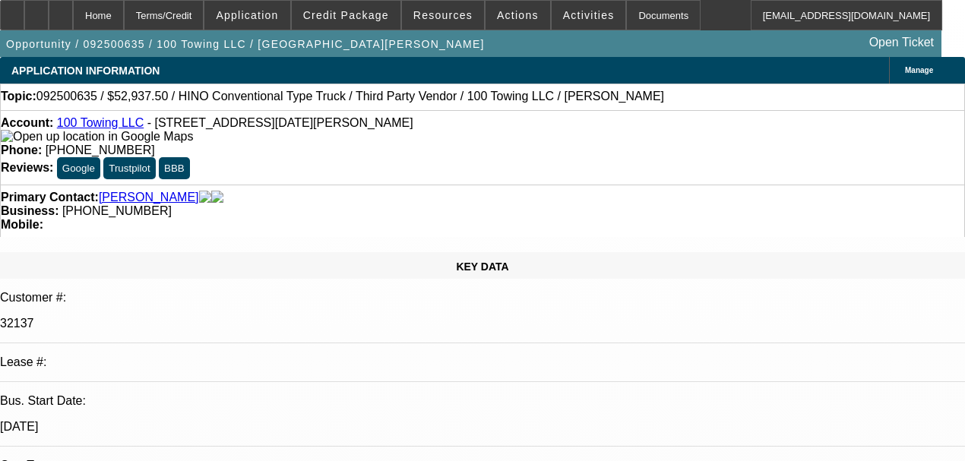
select select "0"
select select "2"
select select "0"
select select "6"
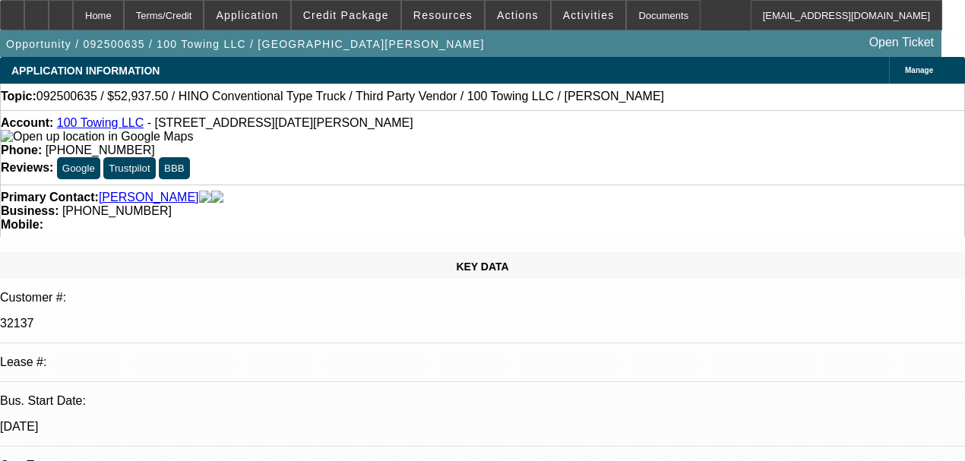
select select "0"
select select "2"
select select "0"
select select "6"
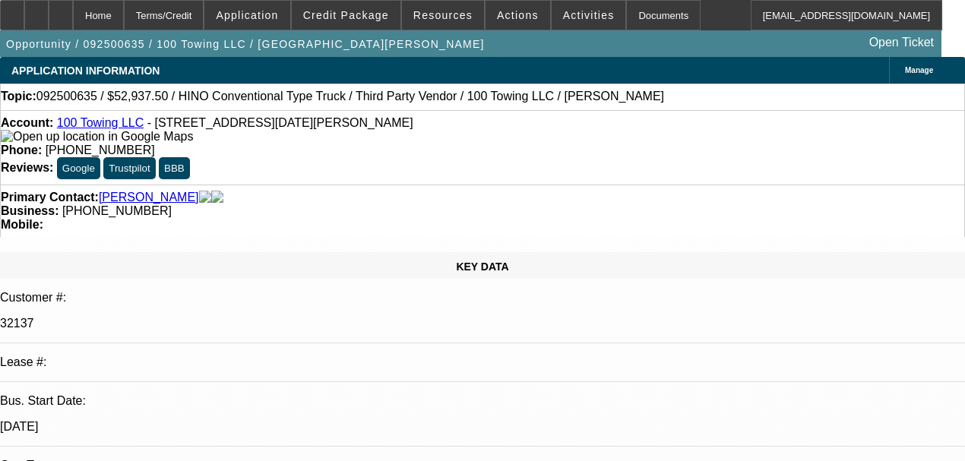
select select "2"
select select "0"
select select "6"
select select "0"
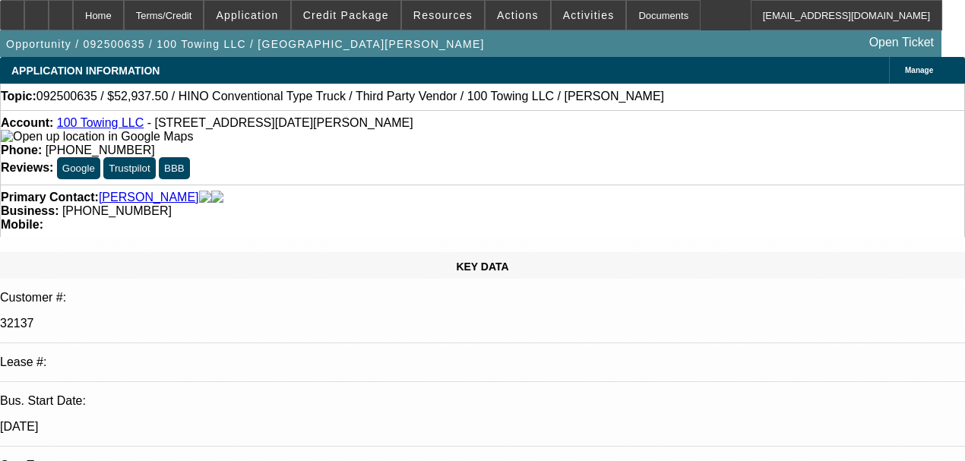
select select "0"
select select "3"
select select "0"
select select "6"
select select "0"
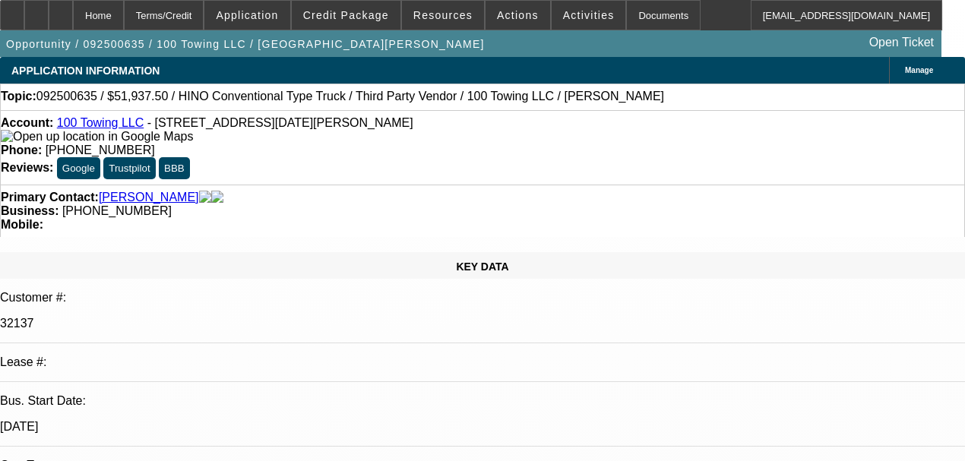
select select "2"
select select "0"
select select "6"
select select "0"
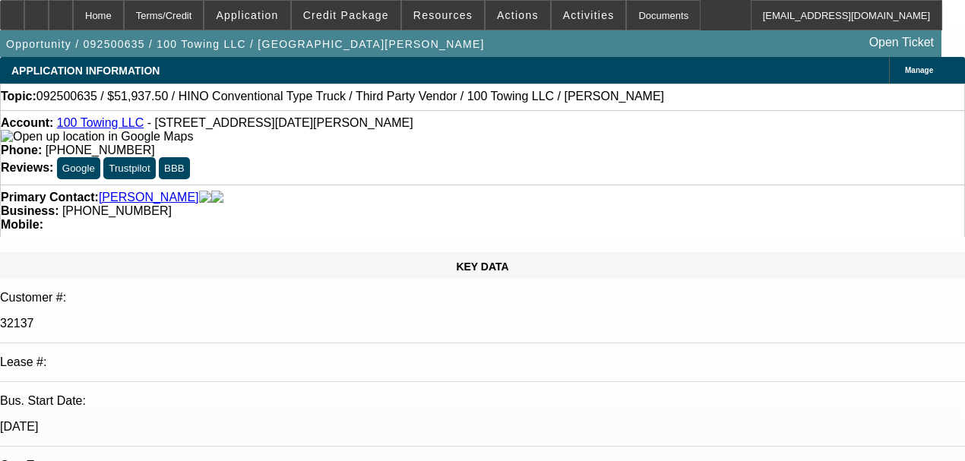
select select "2"
select select "0"
select select "6"
select select "2"
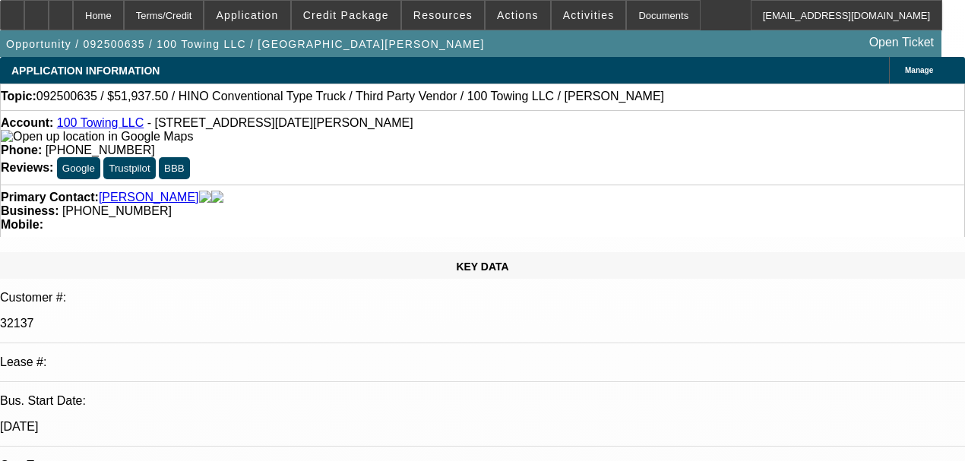
select select "2"
select select "0"
select select "6"
select select "0"
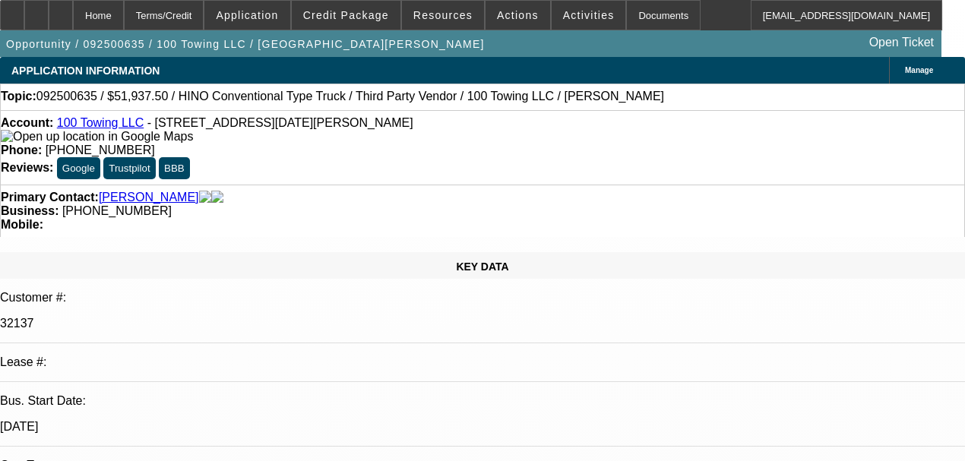
select select "3"
select select "0"
select select "6"
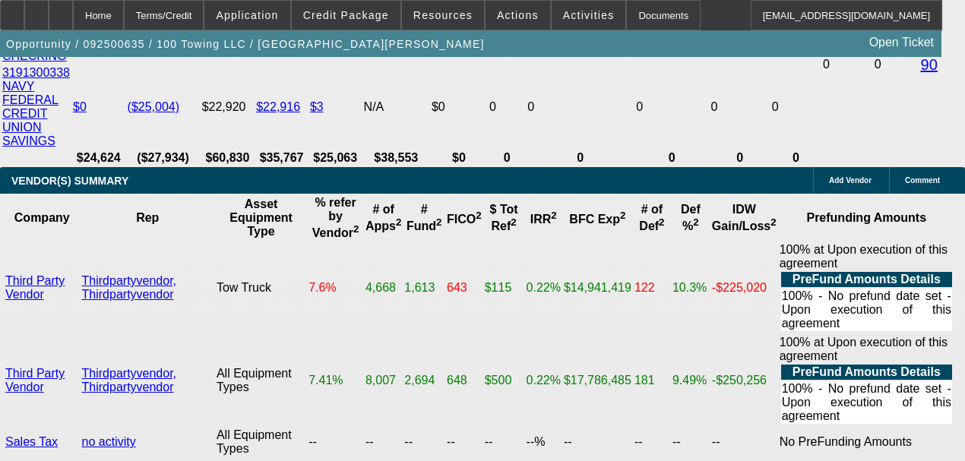
scroll to position [3192, 0]
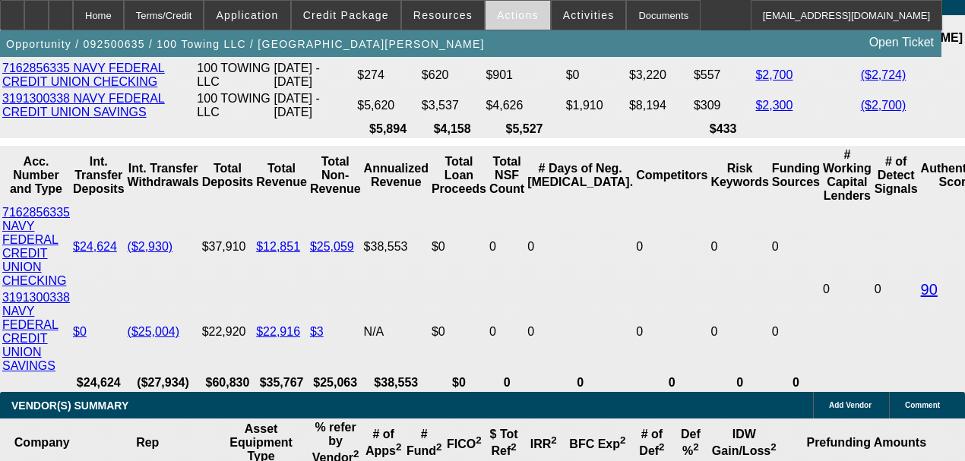
click at [497, 18] on span "Actions" at bounding box center [518, 15] width 42 height 12
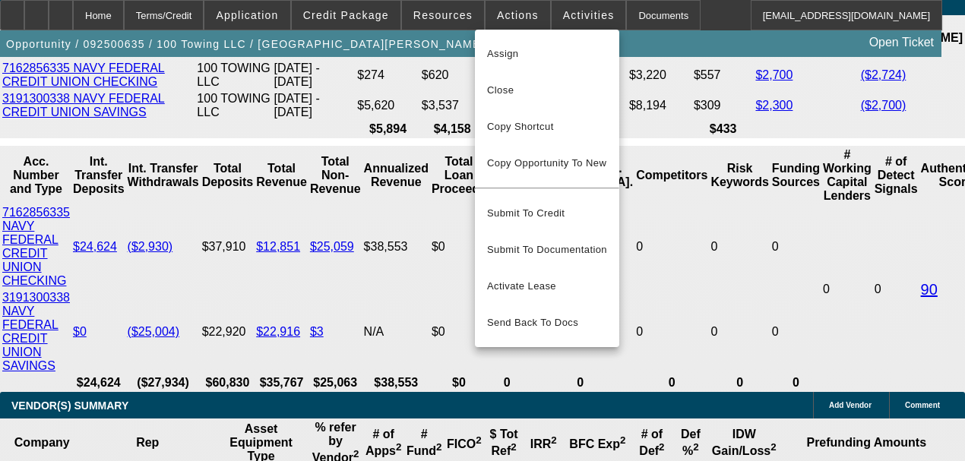
click at [477, 17] on div at bounding box center [482, 230] width 965 height 461
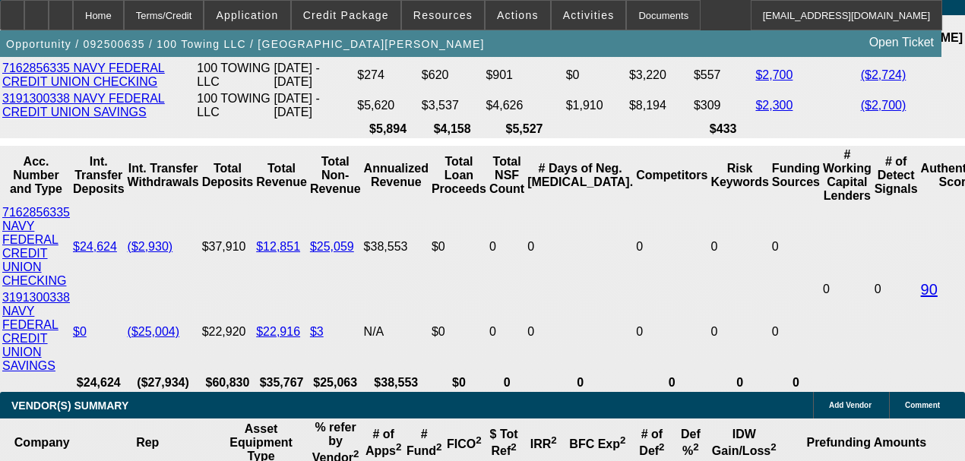
click at [439, 17] on span "Resources" at bounding box center [442, 15] width 59 height 12
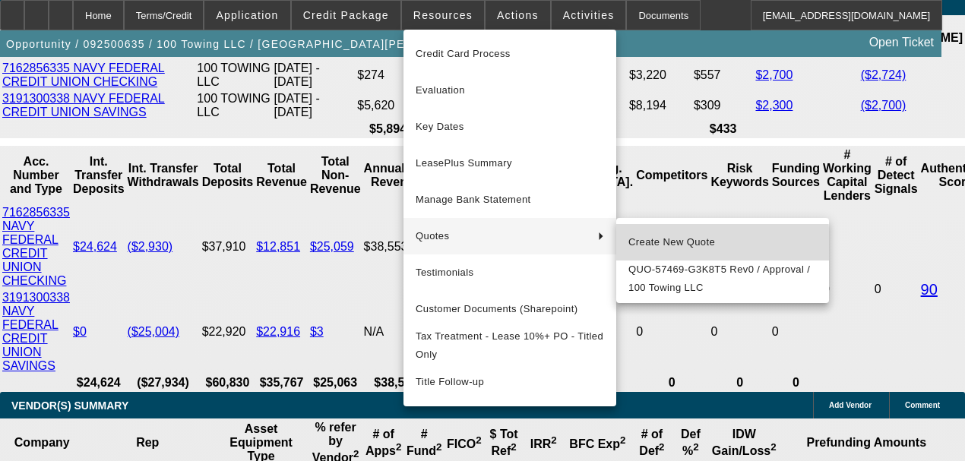
click at [642, 245] on span "Create New Quote" at bounding box center [722, 242] width 188 height 18
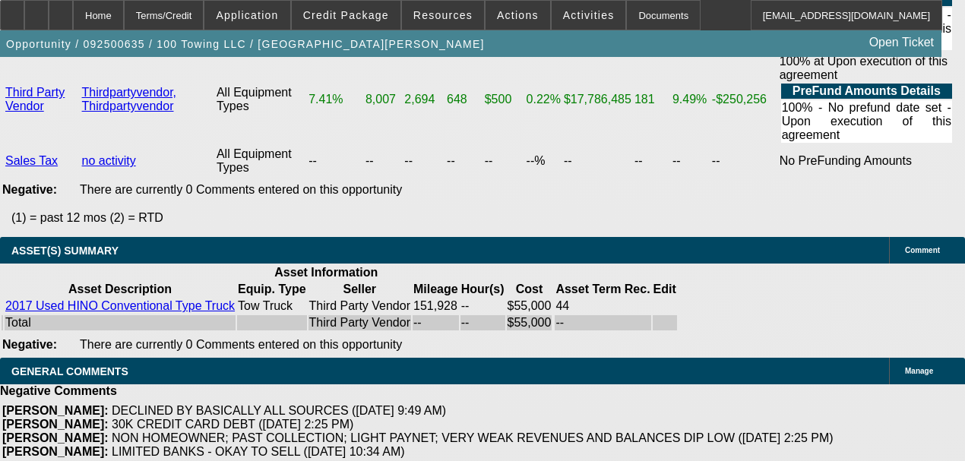
scroll to position [3546, 0]
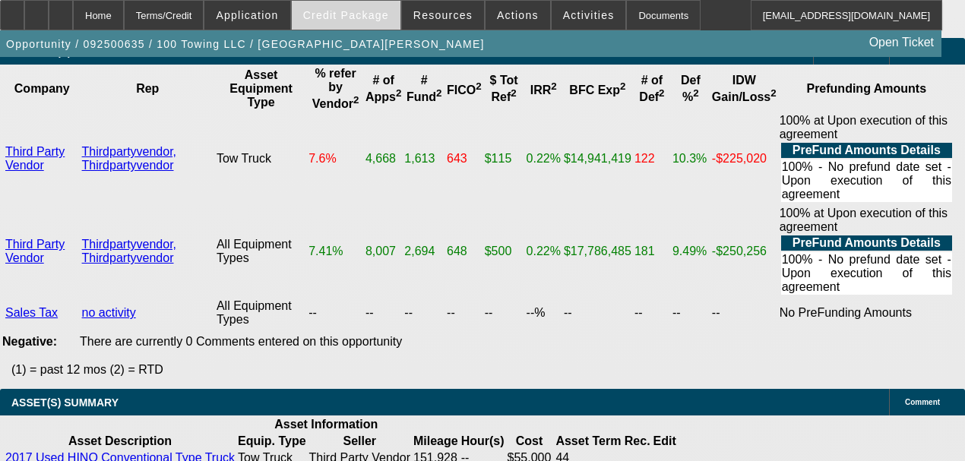
click at [370, 17] on span "Credit Package" at bounding box center [346, 15] width 86 height 12
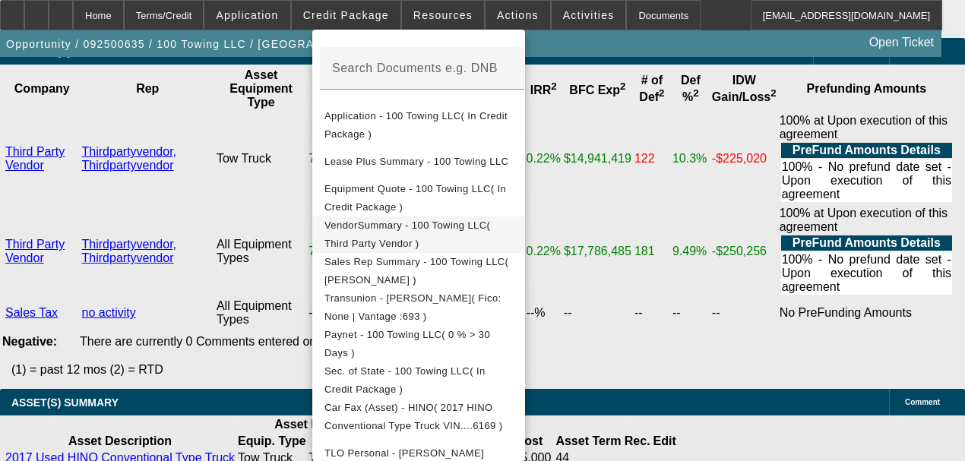
scroll to position [304, 0]
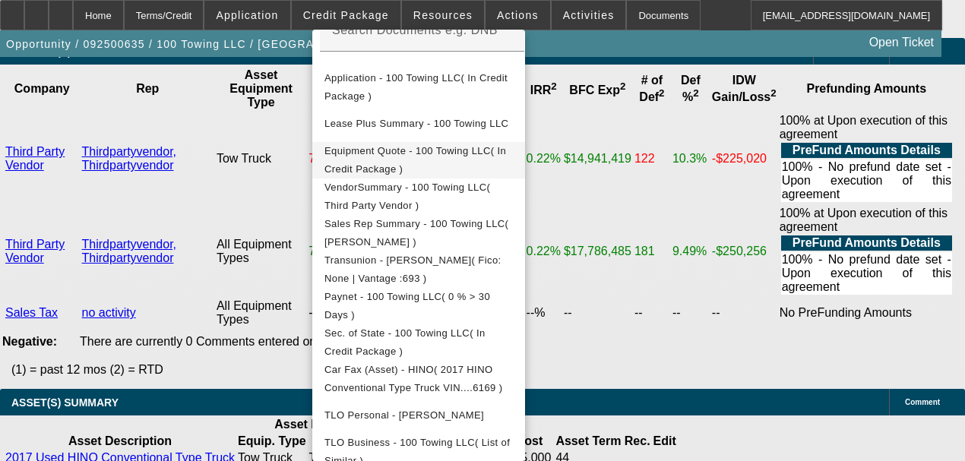
click at [391, 157] on span "Equipment Quote - 100 Towing LLC( In Credit Package )" at bounding box center [415, 160] width 182 height 30
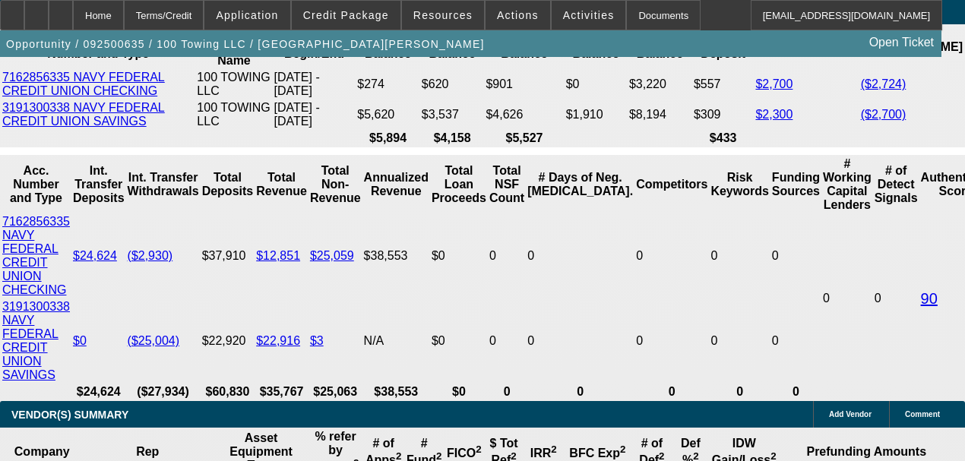
scroll to position [3293, 0]
